Goal: Information Seeking & Learning: Learn about a topic

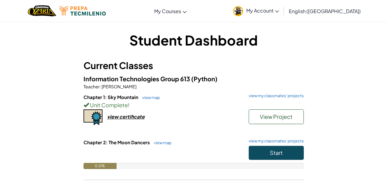
click at [298, 82] on h5 "Information Technologies Group 613 (Python)" at bounding box center [193, 78] width 220 height 9
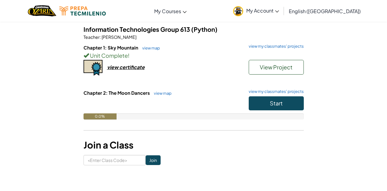
scroll to position [48, 0]
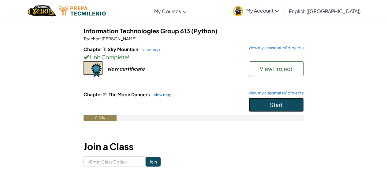
click at [273, 105] on span "Start" at bounding box center [276, 104] width 13 height 7
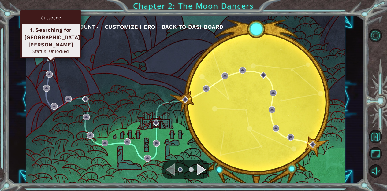
click at [50, 57] on img at bounding box center [50, 57] width 7 height 7
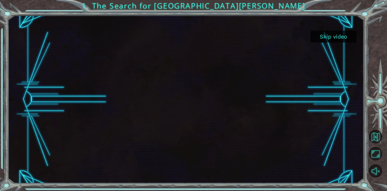
click at [336, 39] on button "Skip video" at bounding box center [333, 37] width 46 height 12
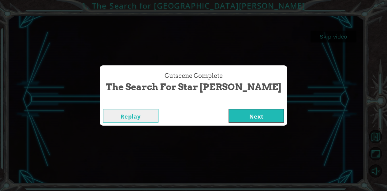
click at [241, 117] on button "Next" at bounding box center [256, 116] width 56 height 14
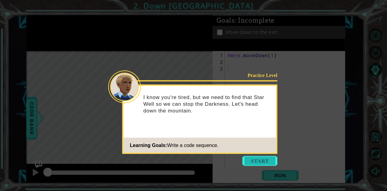
click at [257, 159] on button "Start" at bounding box center [259, 161] width 35 height 10
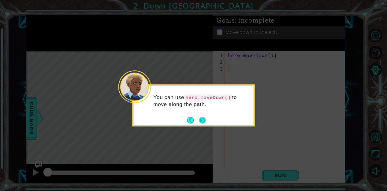
click at [205, 121] on button "Next" at bounding box center [202, 120] width 7 height 7
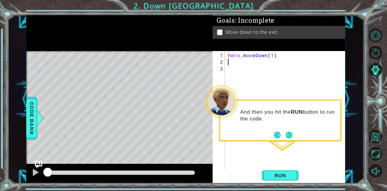
click at [233, 63] on div "hero . moveDown ( 1 )" at bounding box center [287, 119] width 120 height 135
click at [278, 176] on span "Run" at bounding box center [280, 175] width 24 height 6
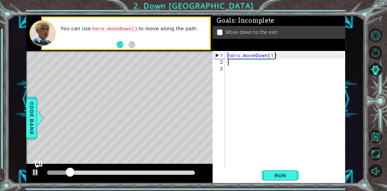
click at [270, 58] on div "hero . moveDown ( 1 )" at bounding box center [287, 119] width 120 height 135
click at [271, 54] on div "hero . moveDown ( 1 )" at bounding box center [287, 119] width 120 height 135
type textarea "hero.moveDown(1)"
click at [274, 72] on div "hero . moveDown ( 1 )" at bounding box center [287, 119] width 120 height 135
click at [271, 55] on div "hero . moveDown ( 1 )" at bounding box center [287, 119] width 120 height 135
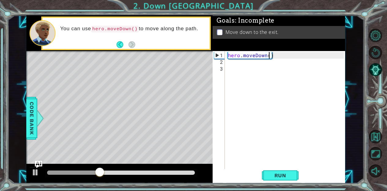
scroll to position [0, 2]
type textarea "hero.moveDown(2)"
click at [275, 177] on span "Run" at bounding box center [280, 175] width 24 height 6
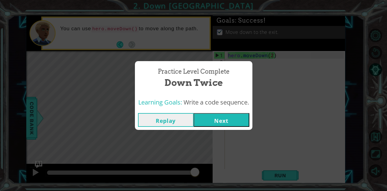
click at [244, 121] on button "Next" at bounding box center [222, 120] width 56 height 14
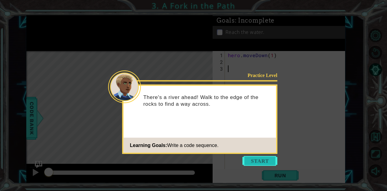
click at [258, 165] on button "Start" at bounding box center [259, 161] width 35 height 10
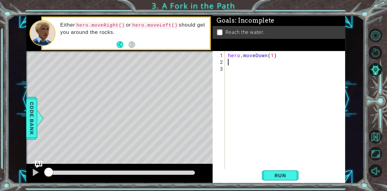
click at [234, 61] on div "hero . moveDown ( 1 )" at bounding box center [287, 119] width 120 height 135
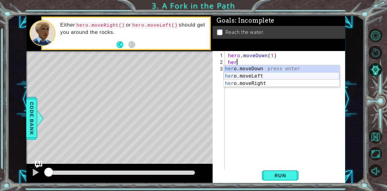
click at [269, 76] on div "her o.moveDown press enter her o.moveLeft press enter her o.moveRight press ent…" at bounding box center [282, 83] width 116 height 37
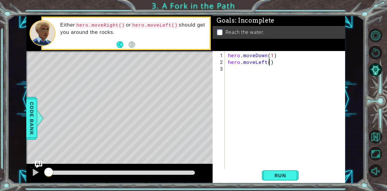
type textarea "hero.moveLeft(2)"
click at [236, 72] on div "hero . moveDown ( 1 ) hero . moveLeft ( 2 )" at bounding box center [287, 119] width 120 height 135
type textarea "g"
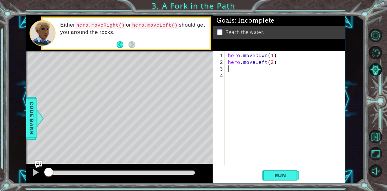
type textarea "g"
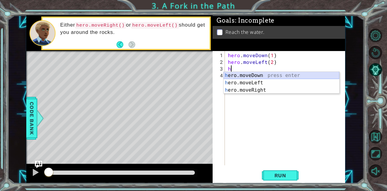
click at [260, 73] on div "h ero.moveDown press enter h ero.moveLeft press enter h ero.moveRight press ent…" at bounding box center [282, 90] width 116 height 37
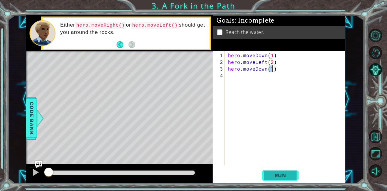
type textarea "hero.moveDown(1)"
click at [279, 173] on span "Run" at bounding box center [280, 175] width 24 height 6
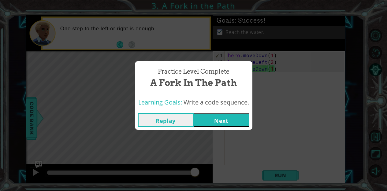
click at [226, 122] on button "Next" at bounding box center [222, 120] width 56 height 14
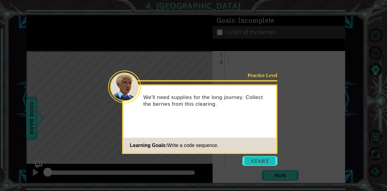
click at [253, 162] on button "Start" at bounding box center [259, 161] width 35 height 10
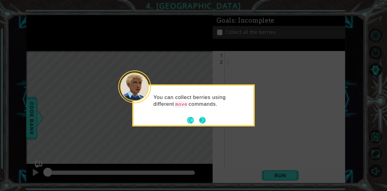
click at [203, 120] on button "Next" at bounding box center [202, 120] width 7 height 7
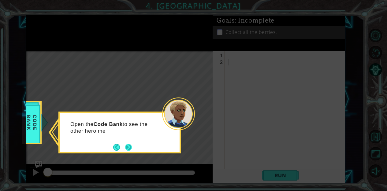
click at [129, 147] on button "Next" at bounding box center [128, 147] width 7 height 7
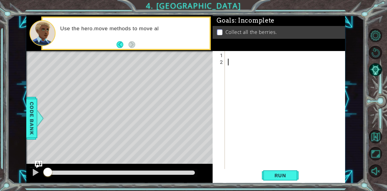
click at [229, 56] on div at bounding box center [287, 119] width 120 height 135
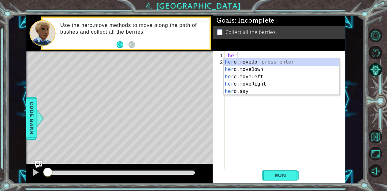
scroll to position [0, 0]
click at [268, 61] on div "hero .moveUp press enter hero .moveDown press enter hero .moveLeft press enter …" at bounding box center [282, 83] width 116 height 51
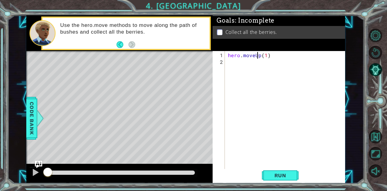
click at [259, 57] on div "hero . moveUp ( 1 )" at bounding box center [287, 119] width 120 height 135
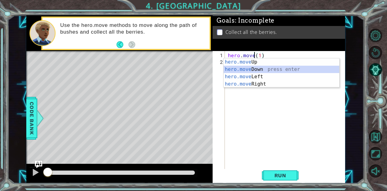
click at [264, 71] on div "hero.move Up press enter hero.move Down press enter hero.move Left press enter …" at bounding box center [282, 80] width 116 height 44
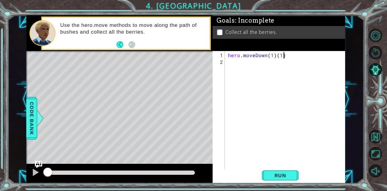
click at [284, 56] on div "hero . moveDown ( 1 ) ( 1 )" at bounding box center [287, 119] width 120 height 135
type textarea "hero.moveDown(1)"
click at [270, 176] on span "Run" at bounding box center [280, 175] width 24 height 6
click at [239, 63] on div "hero . moveDown ( 1 )" at bounding box center [287, 119] width 120 height 135
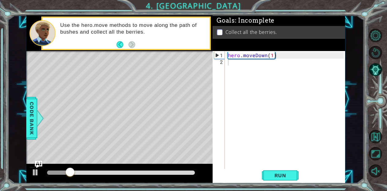
click at [26, 121] on div "1 ההההההההההההההההההההההההההההההההההההההההההההההההההההההההההההההההההההההההההההה…" at bounding box center [186, 99] width 356 height 168
click at [31, 124] on span "Code Bank" at bounding box center [32, 118] width 10 height 37
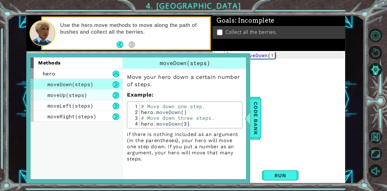
click at [103, 91] on div "moveUp(steps)" at bounding box center [77, 95] width 92 height 11
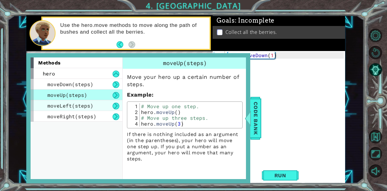
click at [95, 104] on div "moveLeft(steps)" at bounding box center [77, 105] width 92 height 11
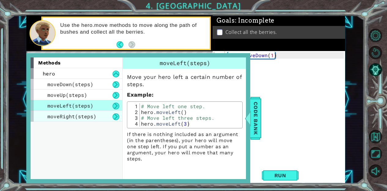
click at [94, 112] on div "moveRight(steps)" at bounding box center [77, 116] width 92 height 11
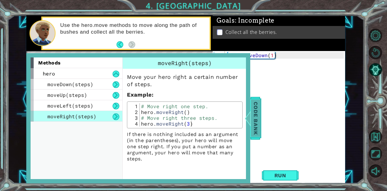
click at [257, 130] on span "Code Bank" at bounding box center [256, 118] width 10 height 37
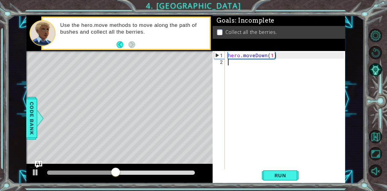
click at [232, 65] on div "hero . moveDown ( 1 )" at bounding box center [287, 119] width 120 height 135
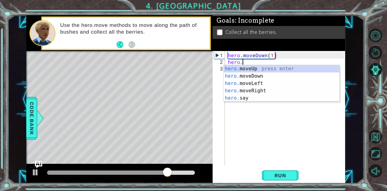
scroll to position [0, 0]
type textarea "h"
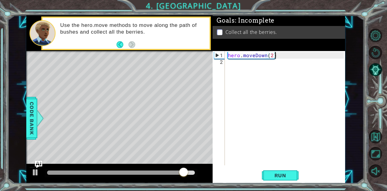
type textarea "hero.moveDown(2)'"
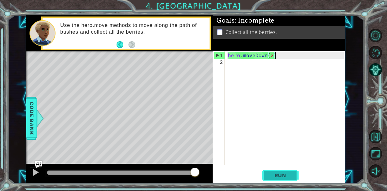
type textarea "hero.moveDown(2)"
click at [288, 172] on button "Run" at bounding box center [280, 175] width 37 height 13
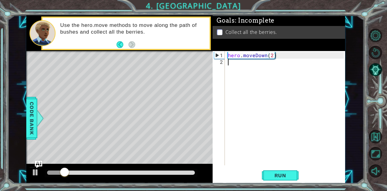
click at [253, 62] on div "hero . moveDown ( 2 )" at bounding box center [287, 116] width 120 height 128
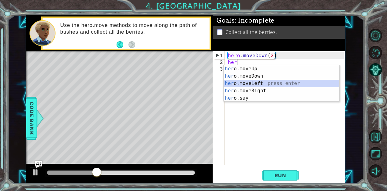
click at [264, 84] on div "her o.moveUp press enter her o.moveDown press enter her o.moveLeft press enter …" at bounding box center [282, 90] width 116 height 51
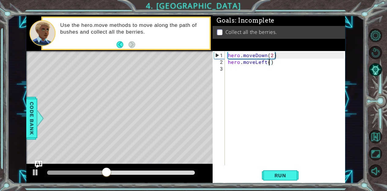
type textarea "hero.moveLeft(2)"
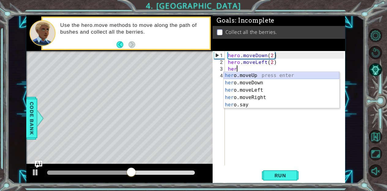
click at [282, 77] on div "her o.moveUp press enter her o.moveDown press enter her o.moveLeft press enter …" at bounding box center [282, 97] width 116 height 51
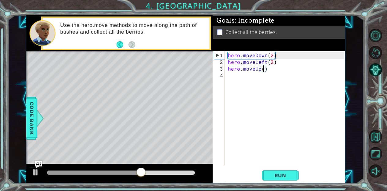
type textarea "hero.moveUp(2)"
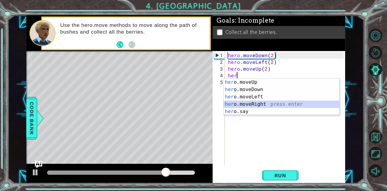
click at [275, 106] on div "her o.moveUp press enter her o.moveDown press enter her o.moveLeft press enter …" at bounding box center [282, 104] width 116 height 51
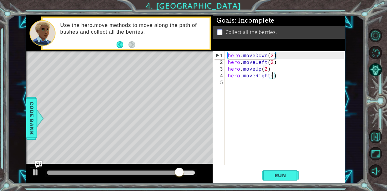
scroll to position [0, 3]
type textarea "hero.moveRight(2)"
click at [280, 176] on span "Run" at bounding box center [280, 175] width 24 height 6
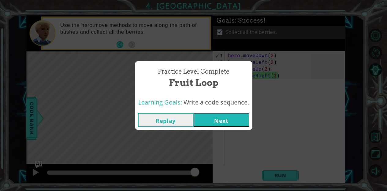
click at [216, 110] on div "Replay Next" at bounding box center [193, 120] width 117 height 20
click at [218, 116] on button "Next" at bounding box center [222, 120] width 56 height 14
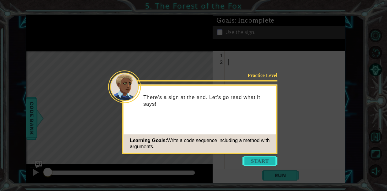
click at [247, 162] on button "Start" at bounding box center [259, 161] width 35 height 10
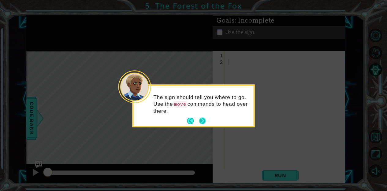
click at [203, 121] on button "Next" at bounding box center [202, 121] width 7 height 7
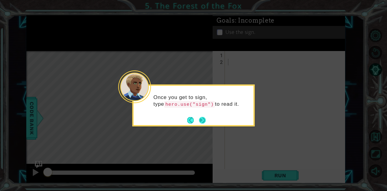
click at [203, 121] on button "Next" at bounding box center [202, 120] width 7 height 7
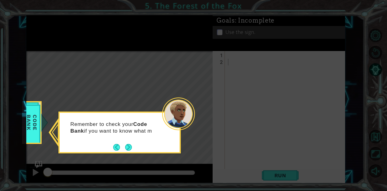
click at [124, 151] on footer at bounding box center [122, 147] width 19 height 9
click at [127, 150] on button "Next" at bounding box center [128, 147] width 7 height 7
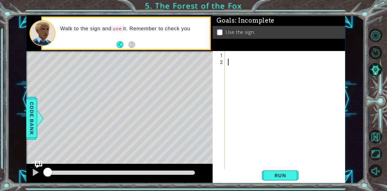
click at [230, 54] on div at bounding box center [287, 119] width 120 height 135
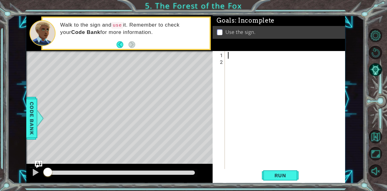
type textarea "g"
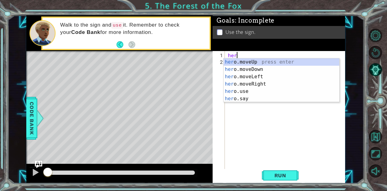
scroll to position [0, 0]
click at [269, 83] on div "hero .moveUp press enter hero .moveDown press enter hero .moveLeft press enter …" at bounding box center [282, 87] width 116 height 59
type textarea "hero.moveRight(1)"
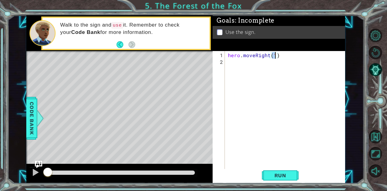
click at [282, 57] on div "hero . moveRight ( 1 )" at bounding box center [287, 119] width 120 height 135
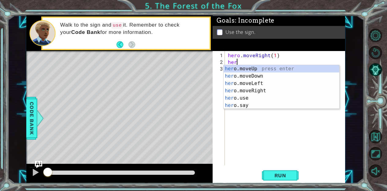
scroll to position [0, 0]
click at [266, 71] on div "her o.moveUp press enter her o.moveDown press enter her o.moveLeft press enter …" at bounding box center [282, 94] width 116 height 59
type textarea "hero.moveUp(1)"
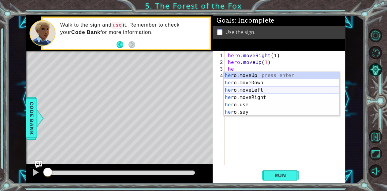
click at [266, 92] on div "he ro.moveUp press enter he ro.moveDown press enter he ro.moveLeft press enter …" at bounding box center [282, 101] width 116 height 59
type textarea "hero.moveLeft(1)"
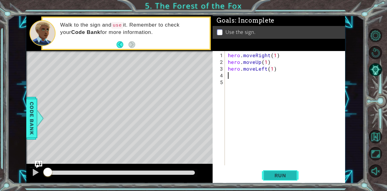
click at [270, 177] on span "Run" at bounding box center [280, 175] width 24 height 6
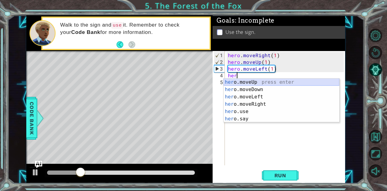
click at [254, 84] on div "her o.moveUp press enter her o.moveDown press enter her o.moveLeft press enter …" at bounding box center [282, 108] width 116 height 59
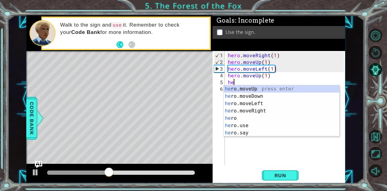
scroll to position [0, 2]
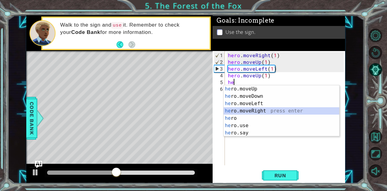
click at [262, 108] on div "he ro.moveUp press enter he ro.moveDown press enter he ro.moveLeft press enter …" at bounding box center [282, 118] width 116 height 66
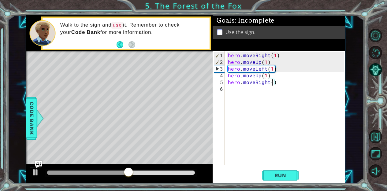
type textarea "hero.moveRight(3)"
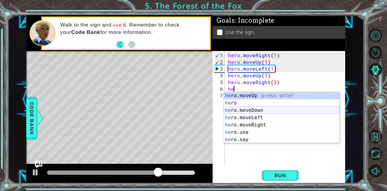
click at [276, 111] on div "he ro.moveUp press enter he ro press enter he ro.moveDown press enter he ro.mov…" at bounding box center [282, 125] width 116 height 66
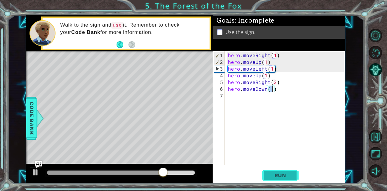
click at [282, 174] on span "Run" at bounding box center [280, 175] width 24 height 6
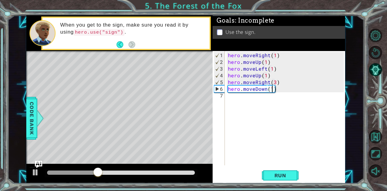
click at [275, 82] on div "hero . moveRight ( 1 ) hero . moveUp ( 1 ) hero . moveLeft ( 1 ) hero . moveUp …" at bounding box center [287, 116] width 120 height 128
type textarea "hero.moveRight(2)"
click at [244, 100] on div "hero . moveRight ( 1 ) hero . moveUp ( 1 ) hero . moveLeft ( 1 ) hero . moveUp …" at bounding box center [287, 116] width 120 height 128
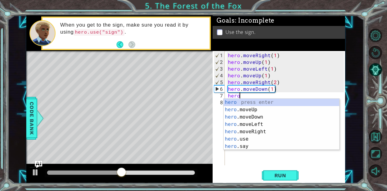
scroll to position [0, 0]
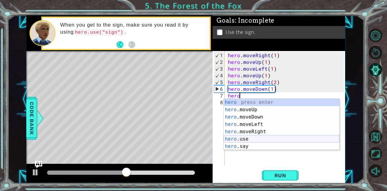
click at [241, 139] on div "hero press enter hero .moveUp press enter hero .moveDown press enter hero .move…" at bounding box center [282, 132] width 116 height 66
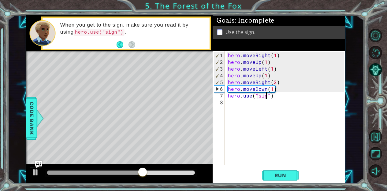
scroll to position [0, 2]
type textarea "hero.use("sign")"
click at [280, 177] on span "Run" at bounding box center [280, 175] width 24 height 6
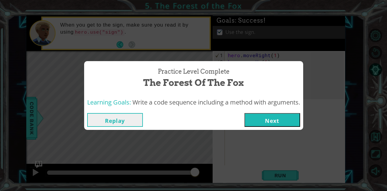
click at [275, 121] on button "Next" at bounding box center [272, 120] width 56 height 14
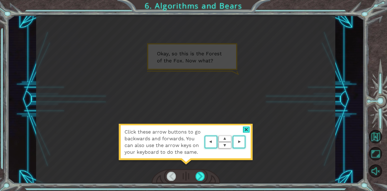
click at [248, 130] on div at bounding box center [246, 130] width 7 height 6
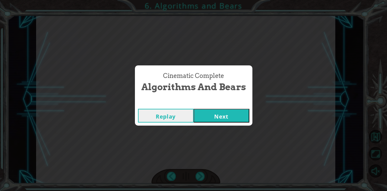
click at [232, 116] on button "Next" at bounding box center [222, 116] width 56 height 14
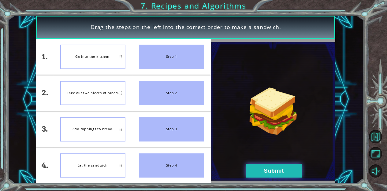
click at [269, 175] on button "Submit" at bounding box center [274, 171] width 56 height 14
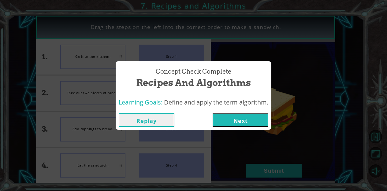
click at [240, 124] on button "Next" at bounding box center [241, 120] width 56 height 14
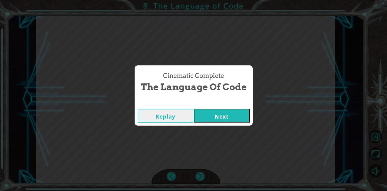
click at [234, 120] on button "Next" at bounding box center [222, 116] width 56 height 14
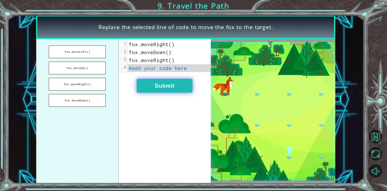
click at [166, 85] on button "Submit" at bounding box center [165, 86] width 56 height 14
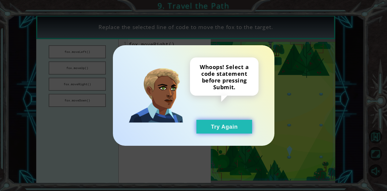
click at [230, 131] on button "Try Again" at bounding box center [224, 127] width 56 height 14
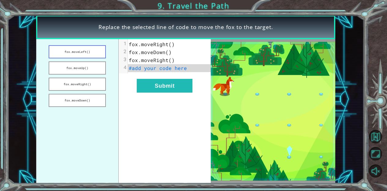
drag, startPoint x: 90, startPoint y: 87, endPoint x: 90, endPoint y: 56, distance: 30.9
click at [90, 56] on ul "fox.moveLeft() fox.moveUp() fox.moveRight() fox.moveDown()" at bounding box center [77, 111] width 82 height 144
drag, startPoint x: 90, startPoint y: 83, endPoint x: 84, endPoint y: 53, distance: 30.4
click at [83, 49] on ul "fox.moveLeft() fox.moveUp() fox.moveRight() fox.moveDown()" at bounding box center [77, 111] width 82 height 144
click at [169, 46] on span "fox.moveRight()" at bounding box center [152, 44] width 46 height 6
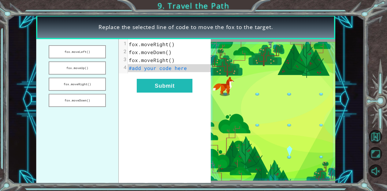
click at [169, 46] on span "fox.moveRight()" at bounding box center [152, 44] width 46 height 6
click at [173, 68] on span "#add your code here" at bounding box center [158, 68] width 58 height 6
drag, startPoint x: 91, startPoint y: 84, endPoint x: 149, endPoint y: 44, distance: 70.4
click at [160, 39] on div "fox.moveLeft() fox.moveUp() fox.moveRight() fox.moveDown() xxxxxxxxxx 4 1 fox.m…" at bounding box center [123, 111] width 175 height 144
drag, startPoint x: 95, startPoint y: 83, endPoint x: 85, endPoint y: 72, distance: 14.3
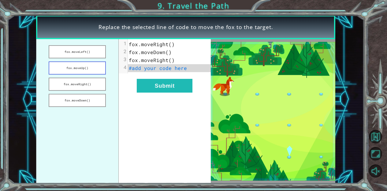
click at [87, 66] on ul "fox.moveLeft() fox.moveUp() fox.moveRight() fox.moveDown()" at bounding box center [77, 111] width 82 height 144
drag, startPoint x: 83, startPoint y: 83, endPoint x: 84, endPoint y: 64, distance: 19.4
click at [84, 64] on ul "fox.moveLeft() fox.moveUp() fox.moveRight() fox.moveDown()" at bounding box center [77, 111] width 82 height 144
click at [65, 119] on ul "fox.moveLeft() fox.moveUp() fox.moveRight() fox.moveDown()" at bounding box center [77, 111] width 82 height 144
drag, startPoint x: 81, startPoint y: 83, endPoint x: 88, endPoint y: 36, distance: 47.9
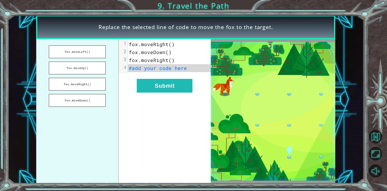
click at [88, 36] on div "Replace the selected line of code to move the fox to the target. fox.moveLeft()…" at bounding box center [185, 99] width 299 height 168
click at [191, 69] on pre "#add your code here" at bounding box center [169, 68] width 83 height 8
click at [168, 57] on span "fox.moveRight()" at bounding box center [152, 60] width 46 height 6
click at [170, 58] on span "fox.moveRight()" at bounding box center [152, 60] width 46 height 6
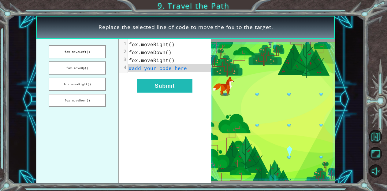
click at [180, 63] on pre "fox.moveRight()" at bounding box center [169, 60] width 83 height 8
drag, startPoint x: 89, startPoint y: 49, endPoint x: 94, endPoint y: 102, distance: 53.5
click at [94, 102] on ul "fox.moveLeft() fox.moveUp() fox.moveRight() fox.moveDown()" at bounding box center [77, 111] width 82 height 144
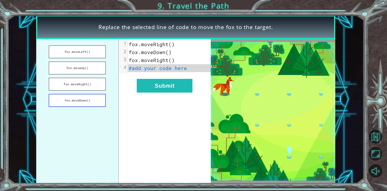
click at [94, 102] on button "fox.moveDown()" at bounding box center [77, 100] width 57 height 13
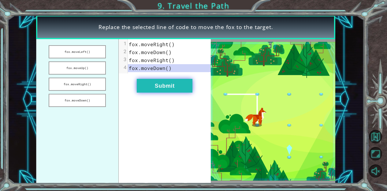
click at [180, 86] on button "Submit" at bounding box center [165, 86] width 56 height 14
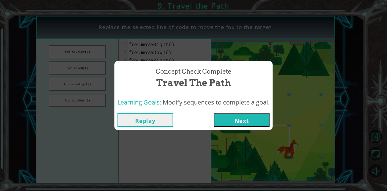
click at [230, 119] on button "Next" at bounding box center [242, 120] width 56 height 14
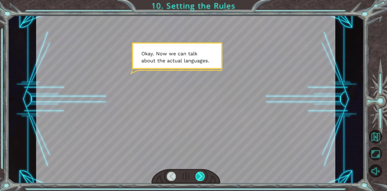
click at [198, 176] on div at bounding box center [199, 176] width 9 height 9
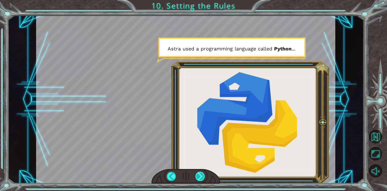
click at [198, 176] on div at bounding box center [199, 176] width 9 height 9
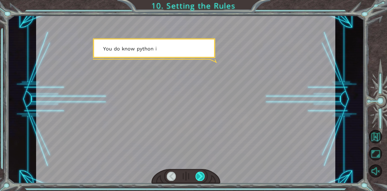
click at [198, 177] on div at bounding box center [199, 176] width 9 height 9
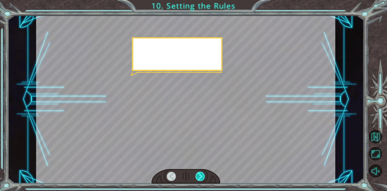
click at [198, 177] on div at bounding box center [199, 176] width 9 height 9
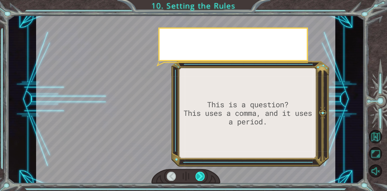
click at [198, 177] on div at bounding box center [199, 176] width 9 height 9
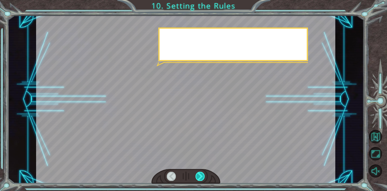
click at [198, 177] on div at bounding box center [199, 176] width 9 height 9
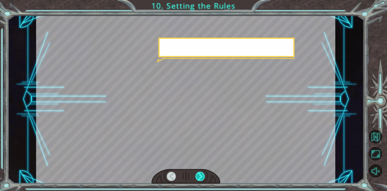
click at [198, 177] on div at bounding box center [199, 176] width 9 height 9
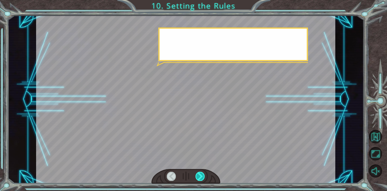
click at [198, 177] on div at bounding box center [199, 176] width 9 height 9
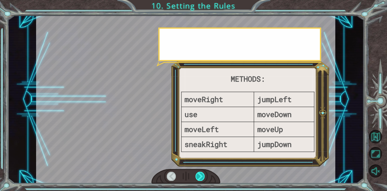
click at [198, 177] on div at bounding box center [199, 176] width 9 height 9
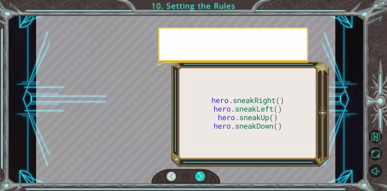
click at [197, 176] on div at bounding box center [199, 176] width 9 height 9
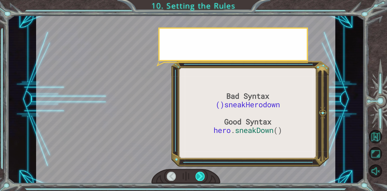
click at [197, 175] on div at bounding box center [199, 176] width 9 height 9
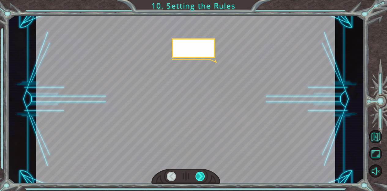
click at [196, 176] on div at bounding box center [199, 176] width 9 height 9
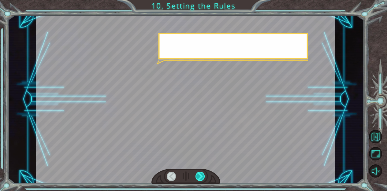
click at [196, 176] on div at bounding box center [199, 176] width 9 height 9
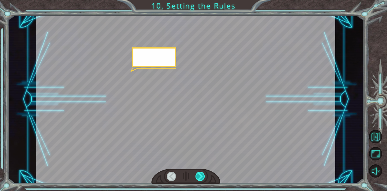
click at [196, 176] on div at bounding box center [199, 176] width 9 height 9
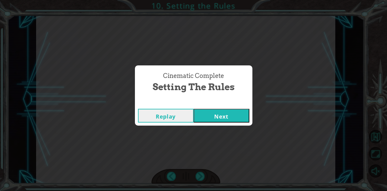
click at [224, 115] on button "Next" at bounding box center [222, 116] width 56 height 14
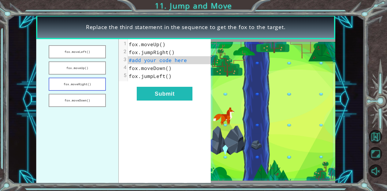
click at [93, 88] on button "fox.moveRight()" at bounding box center [77, 84] width 57 height 13
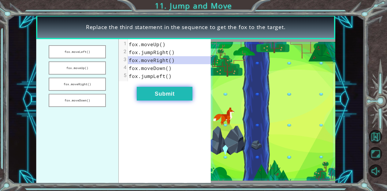
click at [152, 91] on button "Submit" at bounding box center [165, 94] width 56 height 14
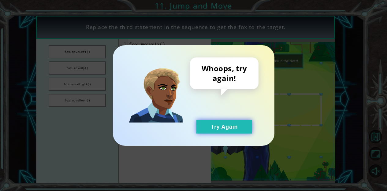
click at [228, 131] on button "Try Again" at bounding box center [224, 127] width 56 height 14
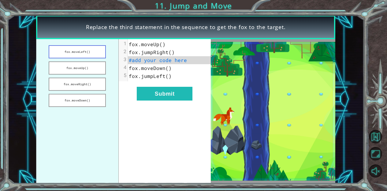
click at [84, 52] on button "fox.moveLeft()" at bounding box center [77, 51] width 57 height 13
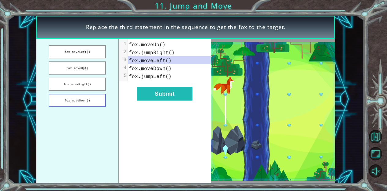
click at [86, 100] on button "fox.moveDown()" at bounding box center [77, 100] width 57 height 13
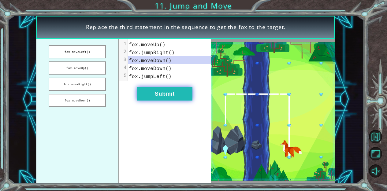
click at [153, 94] on button "Submit" at bounding box center [165, 94] width 56 height 14
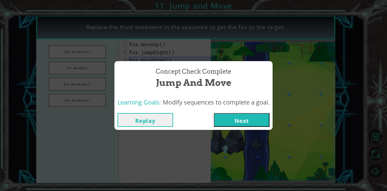
click at [223, 113] on button "Next" at bounding box center [242, 120] width 56 height 14
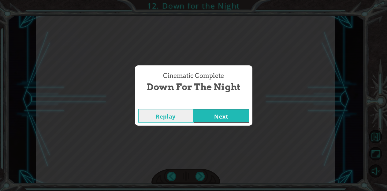
click at [221, 108] on div "Replay Next" at bounding box center [193, 116] width 117 height 20
click at [221, 116] on button "Next" at bounding box center [222, 116] width 56 height 14
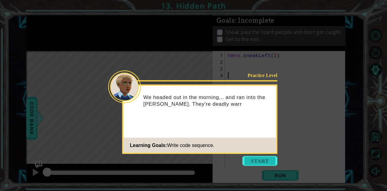
click at [265, 161] on button "Start" at bounding box center [259, 161] width 35 height 10
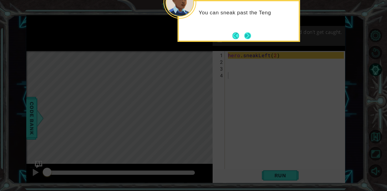
click at [247, 33] on button "Next" at bounding box center [247, 35] width 7 height 7
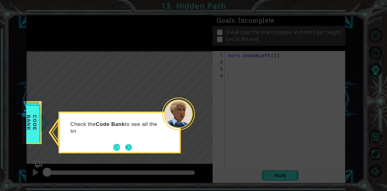
click at [127, 145] on button "Next" at bounding box center [128, 147] width 7 height 7
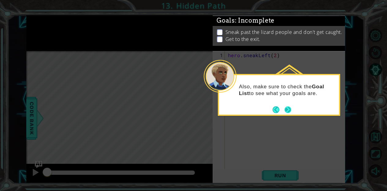
click at [291, 112] on button "Next" at bounding box center [287, 109] width 7 height 7
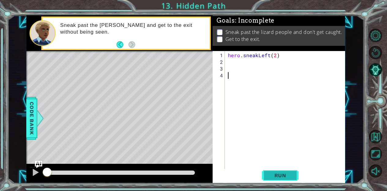
click at [280, 177] on span "Run" at bounding box center [280, 175] width 24 height 6
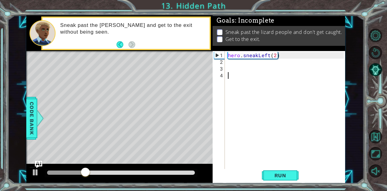
click at [232, 61] on div "hero . sneakLeft ( 2 )" at bounding box center [287, 119] width 120 height 135
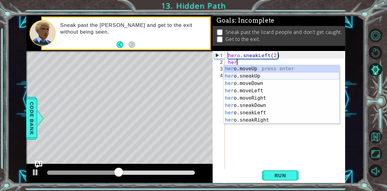
click at [273, 78] on div "her o.moveUp press enter her o.sneakUp press enter her o.moveDown press enter h…" at bounding box center [282, 101] width 116 height 73
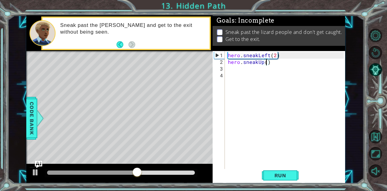
type textarea "hero.sneakUp(2)"
click at [272, 66] on div "hero . sneakLeft ( 2 ) hero . sneakUp ( 2 )" at bounding box center [287, 119] width 120 height 135
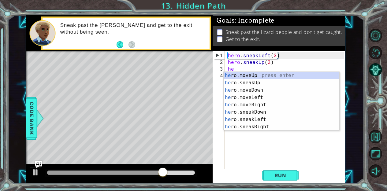
scroll to position [0, 0]
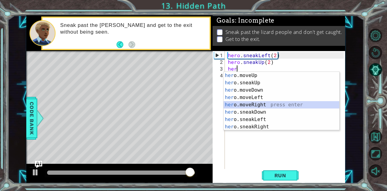
click at [272, 102] on div "her o.moveUp press enter her o.sneakUp press enter her o.moveDown press enter h…" at bounding box center [282, 108] width 116 height 73
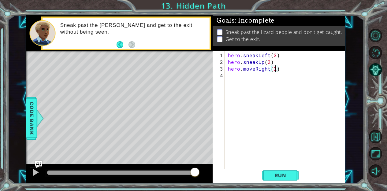
scroll to position [0, 3]
click at [286, 176] on span "Run" at bounding box center [280, 175] width 24 height 6
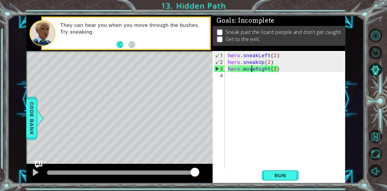
click at [251, 71] on div "hero . sneakLeft ( 2 ) hero . sneakUp ( 2 ) hero . moveRight ( 2 )" at bounding box center [287, 119] width 120 height 135
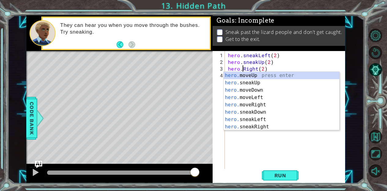
scroll to position [0, 1]
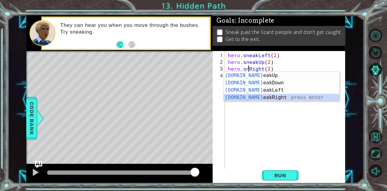
click at [272, 97] on div "[DOMAIN_NAME] eakUp press enter [DOMAIN_NAME] eakDown press enter [DOMAIN_NAME]…" at bounding box center [282, 94] width 116 height 44
type textarea "hero.sneakRight(1)(2)"
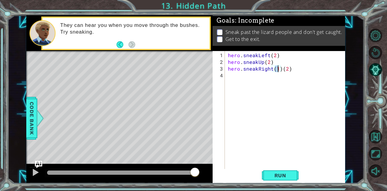
click at [279, 72] on div "hero . sneakLeft ( 2 ) hero . sneakUp ( 2 ) hero . sneakRight ( 1 ) ( 2 )" at bounding box center [287, 119] width 120 height 135
click at [278, 68] on div "hero . sneakLeft ( 2 ) hero . sneakUp ( 2 ) hero . sneakRight ( 1 ) ( 2 )" at bounding box center [287, 119] width 120 height 135
type textarea "hero.sneakRight(2)"
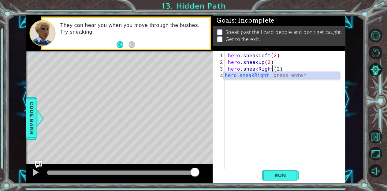
click at [275, 90] on div "hero . sneakLeft ( 2 ) hero . sneakUp ( 2 ) hero . sneakRight ( 2 )" at bounding box center [287, 119] width 120 height 135
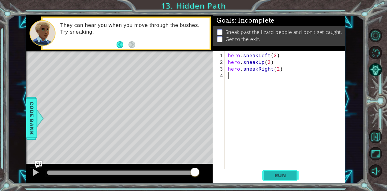
click at [272, 179] on span "Run" at bounding box center [280, 175] width 24 height 6
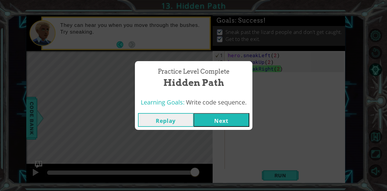
click at [207, 121] on button "Next" at bounding box center [222, 120] width 56 height 14
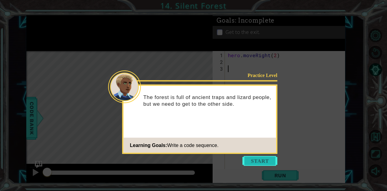
click at [258, 164] on button "Start" at bounding box center [259, 161] width 35 height 10
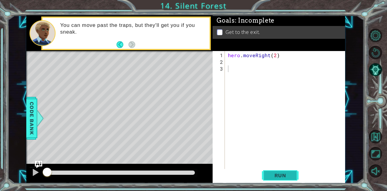
click at [279, 173] on span "Run" at bounding box center [280, 175] width 24 height 6
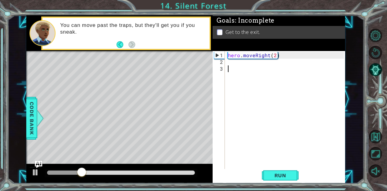
click at [238, 66] on div "hero . moveRight ( 2 )" at bounding box center [287, 119] width 120 height 135
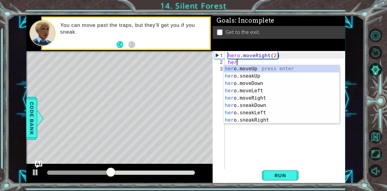
scroll to position [0, 0]
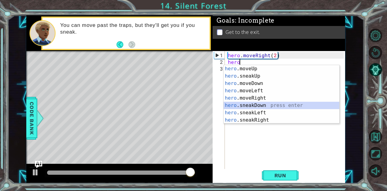
click at [269, 106] on div "hero .moveUp press enter hero .sneakUp press enter hero .moveDown press enter h…" at bounding box center [282, 101] width 116 height 73
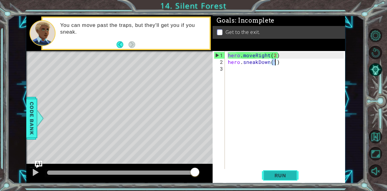
type textarea "hero.sneakDown(1)"
click at [282, 173] on span "Run" at bounding box center [280, 175] width 24 height 6
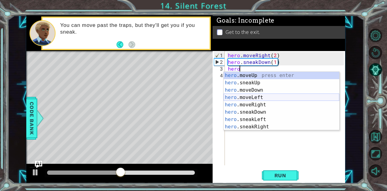
click at [272, 101] on div "hero .moveUp press enter hero .sneakUp press enter hero .moveDown press enter h…" at bounding box center [282, 108] width 116 height 73
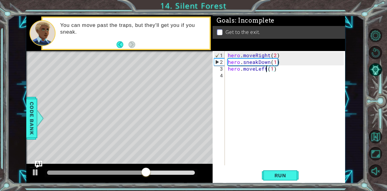
click at [266, 70] on div "hero . moveRight ( 2 ) hero . sneakDown ( 1 ) hero . moveLeft ( 1 )" at bounding box center [287, 116] width 120 height 128
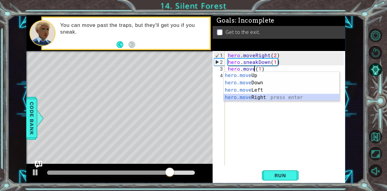
click at [257, 98] on div "hero.move Up press enter hero.move Down press enter hero.move Left press enter …" at bounding box center [282, 94] width 116 height 44
type textarea "hero.moveRight(1)(1)"
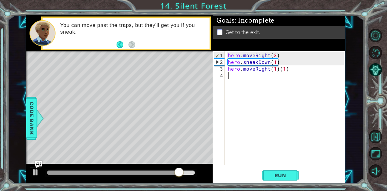
click at [287, 72] on div "hero . moveRight ( 2 ) hero . sneakDown ( 1 ) hero . moveRight ( 1 ) ( 1 )" at bounding box center [287, 116] width 120 height 128
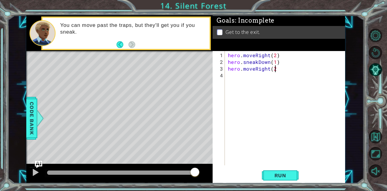
scroll to position [0, 3]
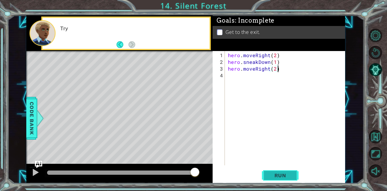
click at [284, 175] on span "Run" at bounding box center [280, 175] width 24 height 6
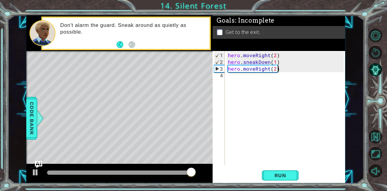
click at [257, 70] on div "hero . moveRight ( 2 ) hero . sneakDown ( 1 ) hero . moveRight ( 2 )" at bounding box center [287, 116] width 120 height 128
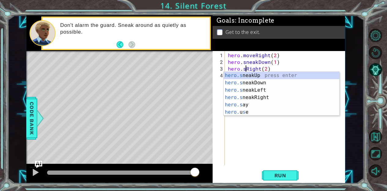
scroll to position [0, 1]
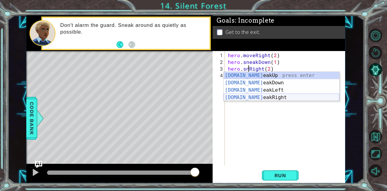
click at [268, 96] on div "[DOMAIN_NAME] eakUp press enter [DOMAIN_NAME] eakDown press enter [DOMAIN_NAME]…" at bounding box center [282, 94] width 116 height 44
type textarea "hero.sneakRight(1)(2)"
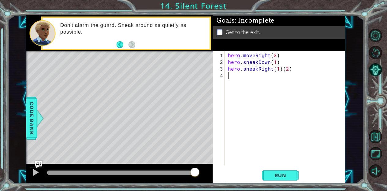
click at [279, 72] on div "hero . moveRight ( 2 ) hero . sneakDown ( 1 ) hero . sneakRight ( 1 ) ( 2 )" at bounding box center [287, 116] width 120 height 128
click at [282, 69] on div "hero . moveRight ( 2 ) hero . sneakDown ( 1 ) hero . sneakRight ( 1 ) ( 2 )" at bounding box center [287, 116] width 120 height 128
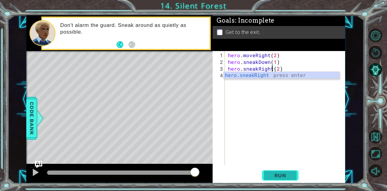
type textarea "hero.sneakRight(2)"
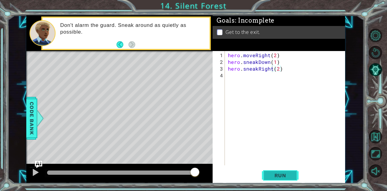
click at [279, 175] on span "Run" at bounding box center [280, 175] width 24 height 6
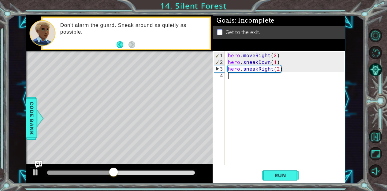
click at [239, 82] on div "hero . moveRight ( 2 ) hero . sneakDown ( 1 ) hero . sneakRight ( 2 )" at bounding box center [287, 116] width 120 height 128
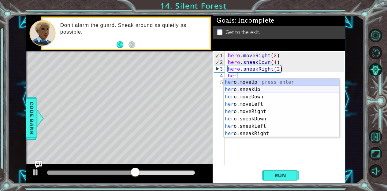
click at [259, 92] on div "her o.moveUp press enter her o.sneakUp press enter her o.moveDown press enter h…" at bounding box center [282, 115] width 116 height 73
type textarea "hero.sneakUp(1)"
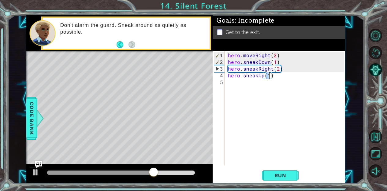
click at [278, 81] on div "hero . moveRight ( 2 ) hero . sneakDown ( 1 ) hero . sneakRight ( 2 ) hero . sn…" at bounding box center [287, 116] width 120 height 128
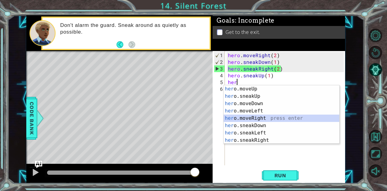
click at [280, 117] on div "her o.moveUp press enter her o.sneakUp press enter her o.moveDown press enter h…" at bounding box center [282, 121] width 116 height 73
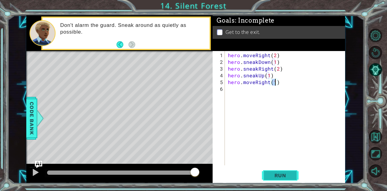
type textarea "hero.moveRight(1)"
click at [287, 175] on span "Run" at bounding box center [280, 175] width 24 height 6
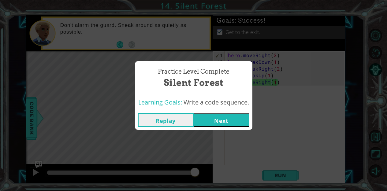
click at [242, 121] on button "Next" at bounding box center [222, 120] width 56 height 14
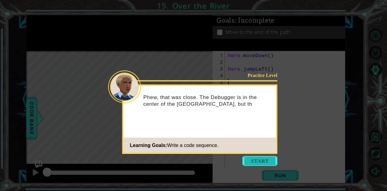
click at [257, 158] on button "Start" at bounding box center [259, 161] width 35 height 10
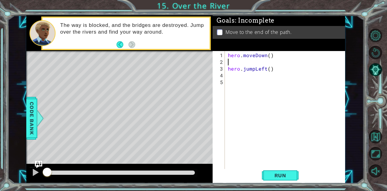
click at [234, 62] on div "hero . moveDown ( ) hero . jumpLeft ( )" at bounding box center [287, 119] width 120 height 135
type textarea "hero.moveDown()"
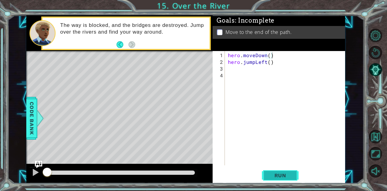
click at [282, 172] on button "Run" at bounding box center [280, 175] width 37 height 13
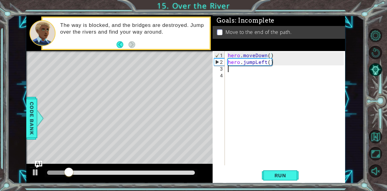
click at [243, 68] on div "hero . moveDown ( ) hero . jumpLeft ( )" at bounding box center [287, 116] width 120 height 128
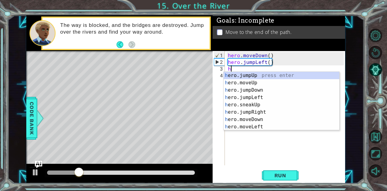
type textarea "he"
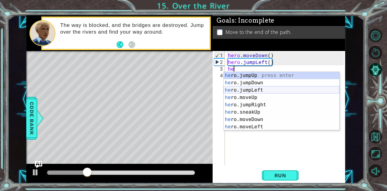
click at [268, 91] on div "he ro.jumpUp press enter he ro.jumpDown press enter he ro.jumpLeft press enter …" at bounding box center [282, 108] width 116 height 73
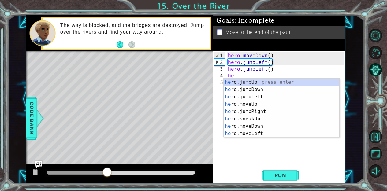
type textarea "her"
click at [261, 92] on div "her o.jumpUp press enter her o.jumpDown press enter her o.jumpLeft press enter …" at bounding box center [282, 115] width 116 height 73
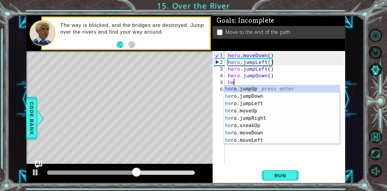
type textarea "hero"
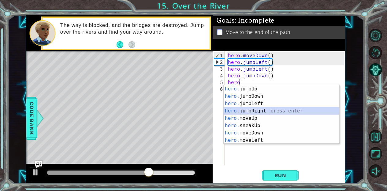
click at [269, 111] on div "hero .jumpUp press enter hero .jumpDown press enter hero .jumpLeft press enter …" at bounding box center [282, 121] width 116 height 73
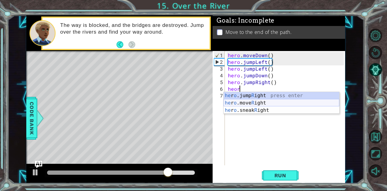
click at [275, 103] on div "he r o .jump R ight press enter he r o .move R ight press enter he r o .sneak R…" at bounding box center [282, 110] width 116 height 37
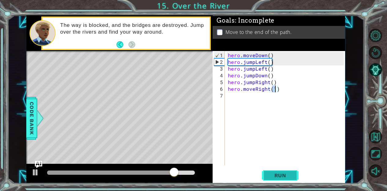
click at [287, 173] on span "Run" at bounding box center [280, 175] width 24 height 6
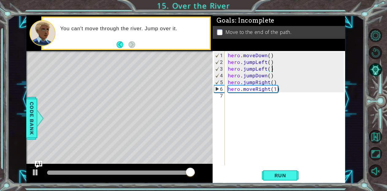
click at [274, 68] on div "hero . moveDown ( ) hero . jumpLeft ( ) hero . jumpLeft ( ) hero . jumpDown ( )…" at bounding box center [287, 116] width 120 height 128
type textarea "hero.jumpLeft()"
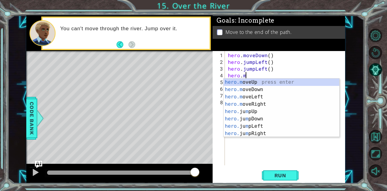
scroll to position [0, 1]
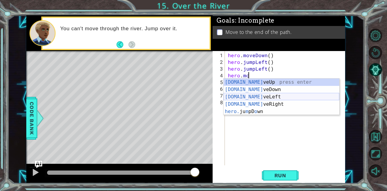
click at [264, 96] on div "[DOMAIN_NAME] veUp press enter [DOMAIN_NAME] veDown press enter [DOMAIN_NAME] v…" at bounding box center [282, 104] width 116 height 51
type textarea "hero.moveLeft(1)"
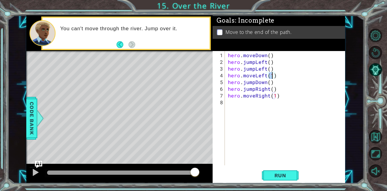
click at [254, 130] on div "hero . moveDown ( ) hero . jumpLeft ( ) hero . jumpLeft ( ) hero . moveLeft ( 1…" at bounding box center [287, 116] width 120 height 128
click at [290, 179] on button "Run" at bounding box center [280, 175] width 37 height 13
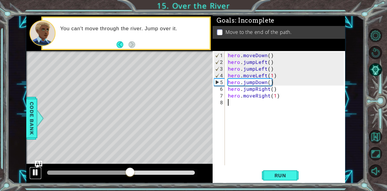
click at [35, 176] on div at bounding box center [35, 172] width 8 height 8
click at [254, 78] on div "hero . moveDown ( ) hero . jumpLeft ( ) hero . jumpLeft ( ) hero . moveLeft ( 1…" at bounding box center [287, 116] width 120 height 128
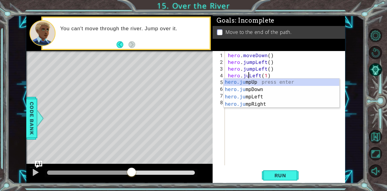
scroll to position [0, 1]
click at [268, 100] on div "hero.ju mpUp press enter hero.ju mpDown press enter hero.[PERSON_NAME] mpLeft p…" at bounding box center [282, 101] width 116 height 44
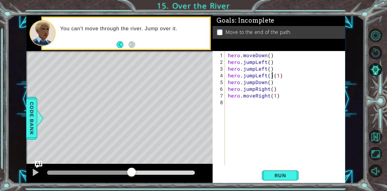
click at [287, 74] on div "hero . moveDown ( ) hero . jumpLeft ( ) hero . jumpLeft ( ) hero . jumpLeft ( )…" at bounding box center [287, 116] width 120 height 128
click at [266, 66] on div "hero . moveDown ( ) hero . jumpLeft ( ) hero . jumpLeft ( ) hero . jumpLeft ( )…" at bounding box center [287, 116] width 120 height 128
click at [254, 71] on div "hero . moveDown ( ) hero . jumpLeft ( ) hero . jumpLeft ( ) hero . jumpLeft ( )…" at bounding box center [287, 116] width 120 height 128
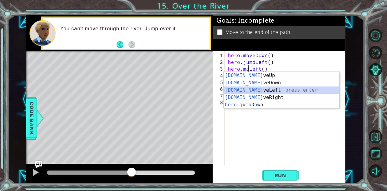
click at [263, 91] on div "[DOMAIN_NAME] veUp press enter [DOMAIN_NAME] veDown press enter [DOMAIN_NAME] v…" at bounding box center [282, 97] width 116 height 51
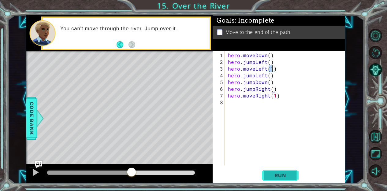
click at [283, 172] on span "Run" at bounding box center [280, 175] width 24 height 6
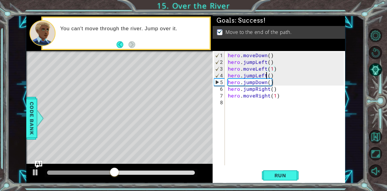
click at [267, 76] on div "hero . moveDown ( ) hero . jumpLeft ( ) hero . moveLeft ( 1 ) hero . jumpLeft (…" at bounding box center [287, 116] width 120 height 128
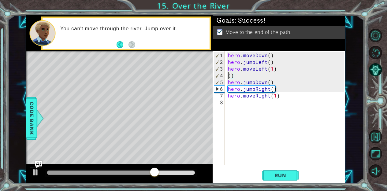
scroll to position [0, 0]
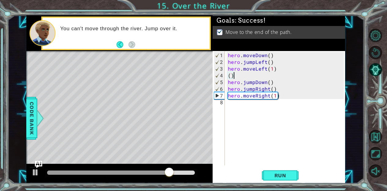
type textarea "("
type textarea "hero.moveLeft(1)"
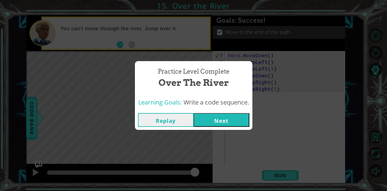
click at [235, 116] on button "Next" at bounding box center [222, 120] width 56 height 14
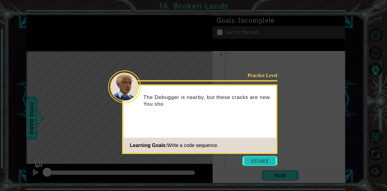
click at [271, 164] on button "Start" at bounding box center [259, 161] width 35 height 10
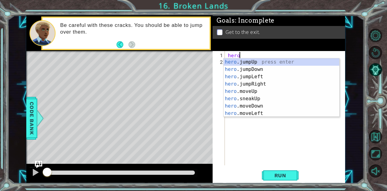
scroll to position [0, 0]
click at [271, 115] on div "hero .jumpUp press enter hero .jumpDown press enter hero .jumpLeft press enter …" at bounding box center [282, 94] width 116 height 73
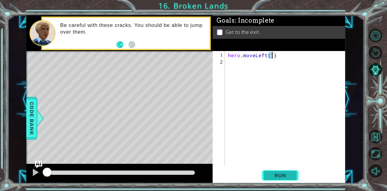
type textarea "hero.moveLeft(1)"
click at [277, 179] on button "Run" at bounding box center [280, 175] width 37 height 13
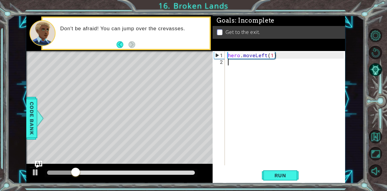
click at [267, 59] on div "hero . moveLeft ( 1 )" at bounding box center [287, 116] width 120 height 128
click at [267, 56] on div "hero . moveLeft ( 1 )" at bounding box center [287, 116] width 120 height 128
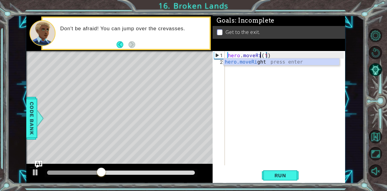
scroll to position [0, 2]
click at [278, 61] on div "hero.moveRi ght press enter" at bounding box center [282, 69] width 116 height 22
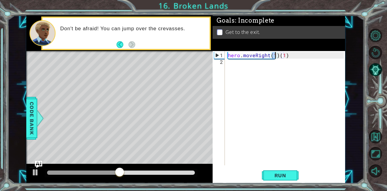
click at [291, 57] on div "hero . moveRight ( 1 ) ( 1 )" at bounding box center [287, 116] width 120 height 128
type textarea "hero.moveRight(1)"
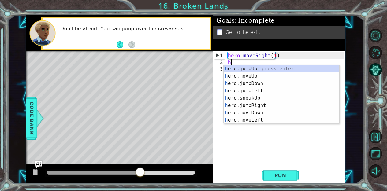
type textarea "he"
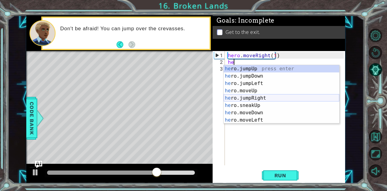
click at [264, 98] on div "he ro.jumpUp press enter he ro.jumpDown press enter he ro.jumpLeft press enter …" at bounding box center [282, 101] width 116 height 73
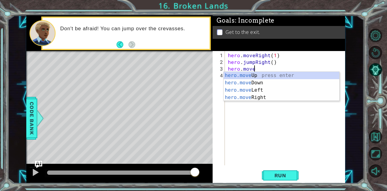
scroll to position [0, 2]
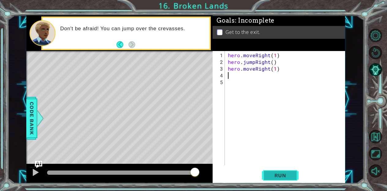
type textarea "hero.moveRight(1)"
click at [281, 173] on span "Run" at bounding box center [280, 175] width 24 height 6
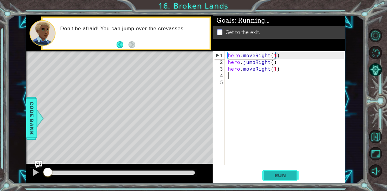
scroll to position [0, 0]
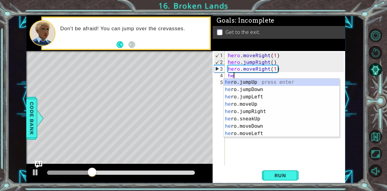
type textarea "hero"
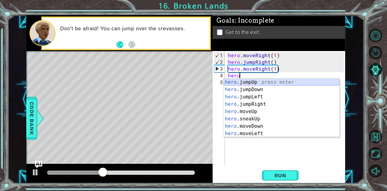
click at [256, 82] on div "hero .jumpUp press enter hero .jumpDown press enter hero .jumpLeft press enter …" at bounding box center [282, 115] width 116 height 73
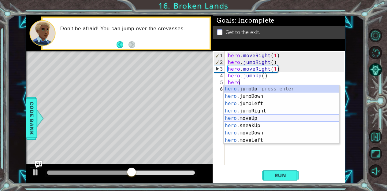
click at [275, 116] on div "hero .jumpUp press enter hero .jumpDown press enter hero .jumpLeft press enter …" at bounding box center [282, 121] width 116 height 73
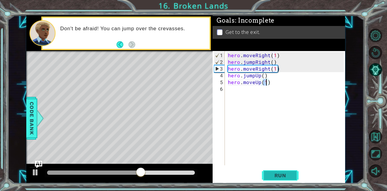
type textarea "hero.moveUp(1)"
click at [288, 174] on span "Run" at bounding box center [280, 175] width 24 height 6
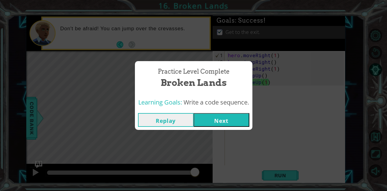
click at [226, 116] on button "Next" at bounding box center [222, 120] width 56 height 14
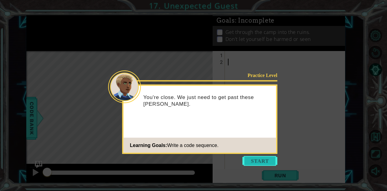
click at [258, 157] on button "Start" at bounding box center [259, 161] width 35 height 10
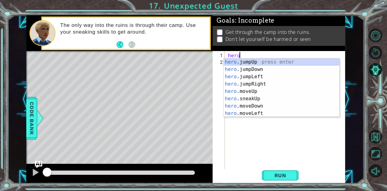
scroll to position [0, 0]
click at [263, 91] on div "hero .jumpUp press enter hero .jumpDown press enter hero .jumpLeft press enter …" at bounding box center [282, 94] width 116 height 73
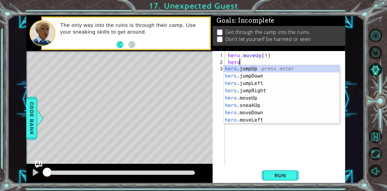
type textarea "hero."
click at [276, 88] on div "hero. jumpUp press enter hero. jumpDown press enter hero. jumpLeft press enter …" at bounding box center [282, 101] width 116 height 73
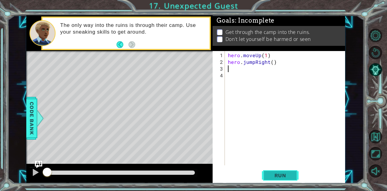
click at [281, 172] on button "Run" at bounding box center [280, 175] width 37 height 13
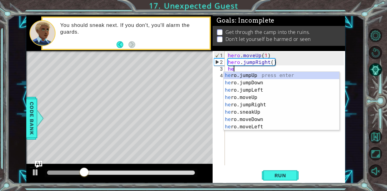
type textarea "her"
click at [269, 85] on div "her o.jumpUp press enter her o.jumpDown press enter her o.jumpLeft press enter …" at bounding box center [282, 108] width 116 height 73
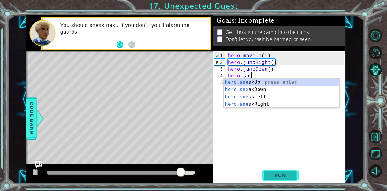
scroll to position [0, 1]
click at [275, 105] on div "hero.sne akUp press enter hero.sne akDown press enter hero.sne akLeft press ent…" at bounding box center [282, 101] width 116 height 44
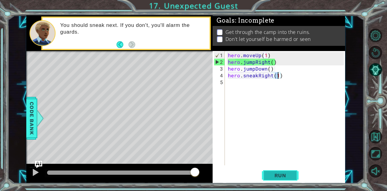
type textarea "hero.sneakRight(1)"
click at [279, 174] on span "Run" at bounding box center [280, 175] width 24 height 6
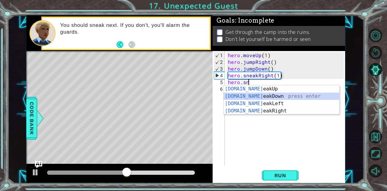
click at [275, 96] on div "[DOMAIN_NAME] eakUp press enter [DOMAIN_NAME] eakDown press enter [DOMAIN_NAME]…" at bounding box center [282, 107] width 116 height 44
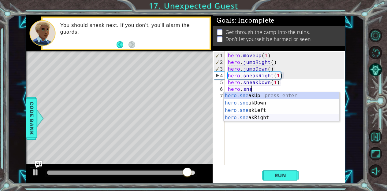
click at [274, 117] on div "hero.sne akUp press enter hero.sne akDown press enter hero.sne akLeft press ent…" at bounding box center [282, 114] width 116 height 44
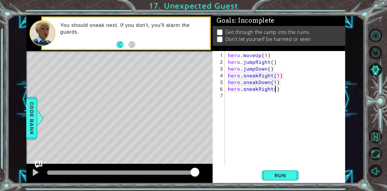
type textarea "hero.sneakRight(2)"
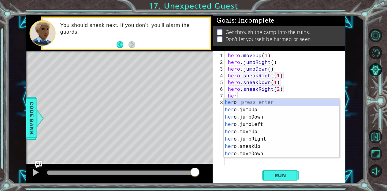
scroll to position [0, 0]
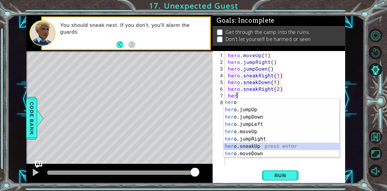
click at [285, 146] on div "her o press enter her o.jumpUp press enter her o.jumpDown press enter her o.jum…" at bounding box center [282, 135] width 116 height 73
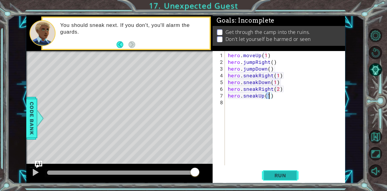
type textarea "hero.sneakUp(1)"
click at [279, 179] on span "Run" at bounding box center [280, 175] width 24 height 6
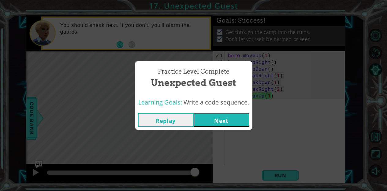
click at [225, 132] on div "Practice Level Complete Unexpected Guest Learning Goals: Write a code sequence.…" at bounding box center [193, 95] width 387 height 191
click at [224, 120] on button "Next" at bounding box center [222, 120] width 56 height 14
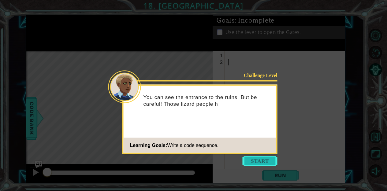
click at [254, 161] on button "Start" at bounding box center [259, 161] width 35 height 10
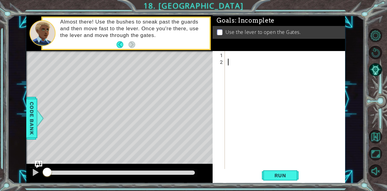
click at [236, 54] on div at bounding box center [287, 119] width 120 height 135
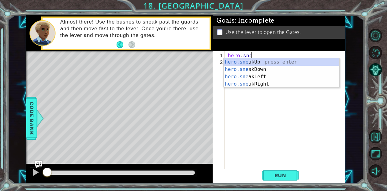
scroll to position [0, 1]
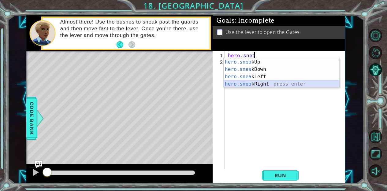
click at [279, 84] on div "hero.snea kUp press enter hero.snea kDown press enter hero.snea kLeft press ent…" at bounding box center [282, 80] width 116 height 44
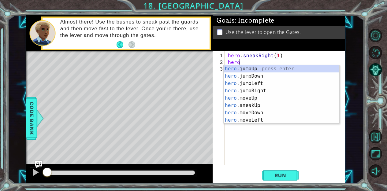
scroll to position [0, 4]
click at [266, 105] on div "hero .jumpUp press enter hero .jumpDown press enter hero .jumpLeft press enter …" at bounding box center [282, 101] width 116 height 73
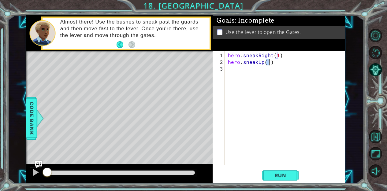
scroll to position [0, 2]
type textarea "hero.sneakUp(2)"
click at [276, 175] on span "Run" at bounding box center [280, 175] width 24 height 6
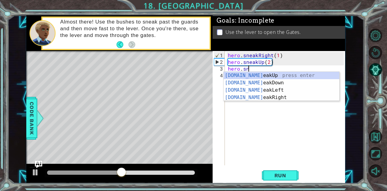
scroll to position [0, 1]
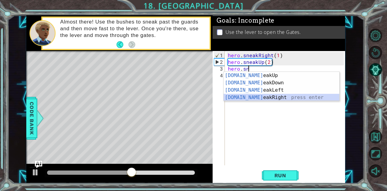
click at [273, 98] on div "[DOMAIN_NAME] eakUp press enter [DOMAIN_NAME] eakDown press enter [DOMAIN_NAME]…" at bounding box center [282, 94] width 116 height 44
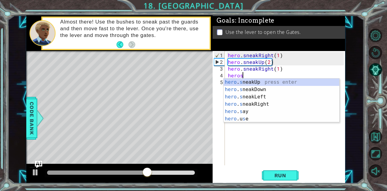
scroll to position [0, 4]
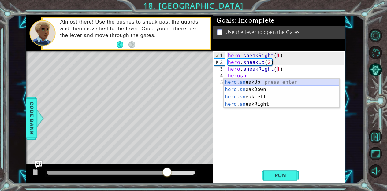
click at [276, 83] on div "hero . sn eakUp press enter hero . sn eakDown press enter hero . sn eakLeft pre…" at bounding box center [282, 101] width 116 height 44
type textarea "hero.sneakUp(1)"
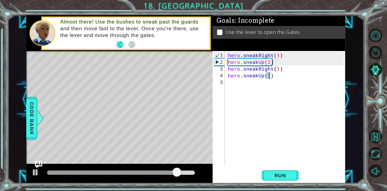
click at [283, 88] on div "hero . sneakRight ( 1 ) hero . sneakUp ( 2 ) hero . sneakRight ( 1 ) hero . sne…" at bounding box center [287, 116] width 120 height 128
click at [279, 177] on span "Run" at bounding box center [280, 175] width 24 height 6
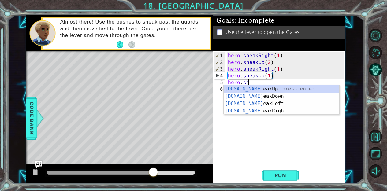
scroll to position [0, 1]
click at [267, 110] on div "[DOMAIN_NAME] eakUp press enter [DOMAIN_NAME] eakDown press enter [DOMAIN_NAME]…" at bounding box center [282, 107] width 116 height 44
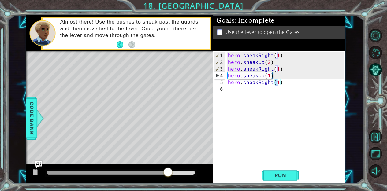
scroll to position [0, 3]
click at [280, 172] on button "Run" at bounding box center [280, 175] width 37 height 13
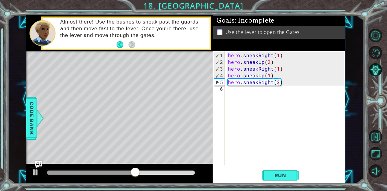
click at [277, 81] on div "hero . sneakRight ( 1 ) hero . sneakUp ( 2 ) hero . sneakRight ( 1 ) hero . sne…" at bounding box center [287, 116] width 120 height 128
type textarea "hero.sneakRight(1)"
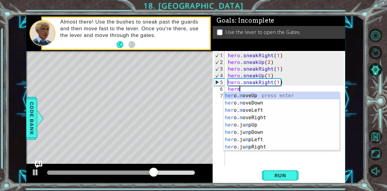
scroll to position [0, 1]
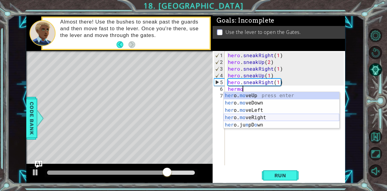
click at [272, 116] on div "her o. mo veUp press enter her o. mo veDown press enter her o. mo veLeft press …" at bounding box center [282, 117] width 116 height 51
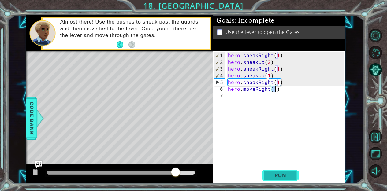
type textarea "hero.moveRight(1)"
click at [279, 178] on span "Run" at bounding box center [280, 175] width 24 height 6
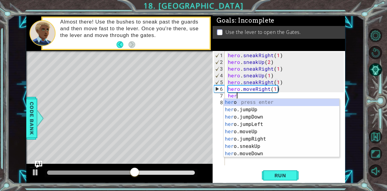
scroll to position [0, 0]
click at [264, 154] on div "hero press enter hero .jumpUp press enter hero .jumpDown press enter hero .jump…" at bounding box center [282, 135] width 116 height 73
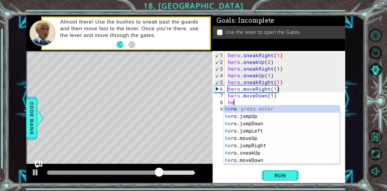
type textarea "hero.moveDown(1)hero"
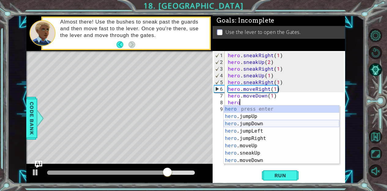
click at [271, 126] on div "hero press enter hero .jumpUp press enter hero .jumpDown press enter hero .jump…" at bounding box center [282, 142] width 116 height 73
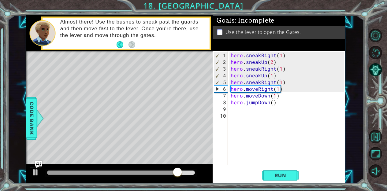
type textarea "j"
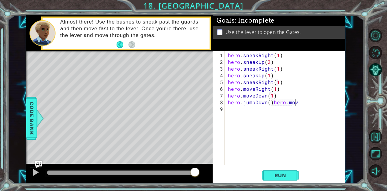
scroll to position [0, 4]
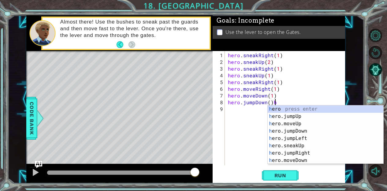
type textarea "hero.jumpDown()"
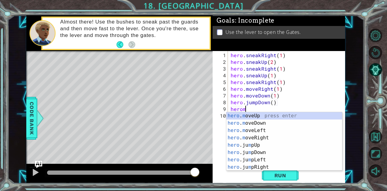
scroll to position [0, 1]
click at [271, 138] on div "hero . m oveUp press enter hero . m oveDown press enter hero . m oveLeft press …" at bounding box center [284, 148] width 116 height 73
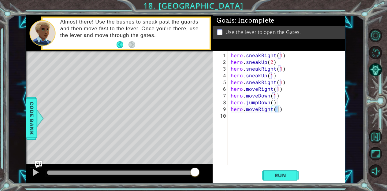
type textarea "hero.moveRight(2)"
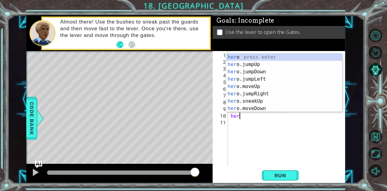
scroll to position [0, 0]
type textarea "hero"
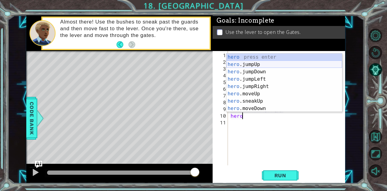
click at [287, 62] on div "hero press enter hero .jumpUp press enter hero .jumpDown press enter hero .jump…" at bounding box center [284, 90] width 116 height 73
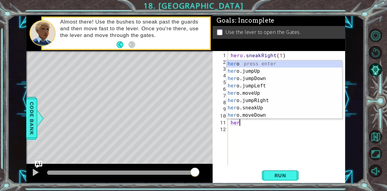
scroll to position [0, 0]
type textarea "h"
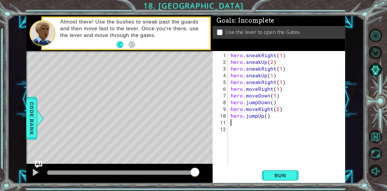
type textarea "hero.jumpUp()"
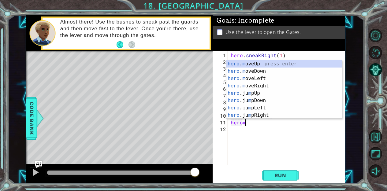
scroll to position [0, 1]
click at [291, 63] on div "hero . m oveUp press enter hero . m oveDown press enter hero . m oveLeft press …" at bounding box center [284, 96] width 116 height 73
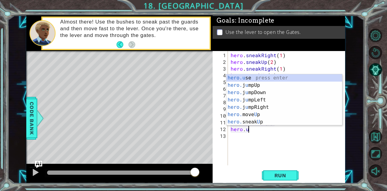
scroll to position [0, 3]
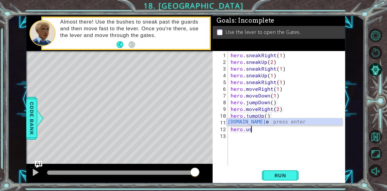
click at [271, 125] on div "hero . sneakRight ( 1 ) hero . sneakUp ( 2 ) hero . sneakRight ( 1 ) hero . sne…" at bounding box center [287, 116] width 117 height 128
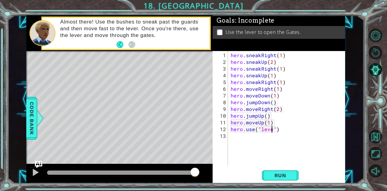
scroll to position [0, 2]
type textarea "hero.use("lever")"
click at [283, 179] on span "Run" at bounding box center [280, 175] width 24 height 6
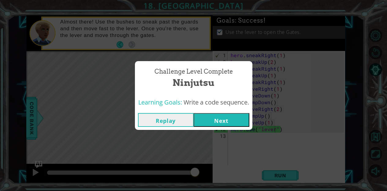
click at [229, 118] on button "Next" at bounding box center [222, 120] width 56 height 14
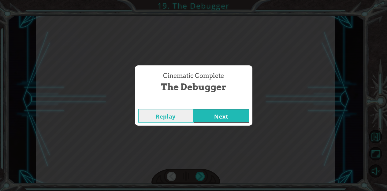
click at [234, 117] on button "Next" at bounding box center [222, 116] width 56 height 14
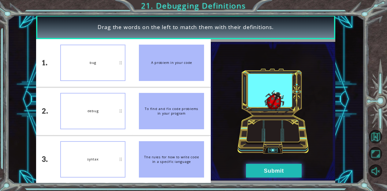
click at [283, 171] on button "Submit" at bounding box center [274, 171] width 56 height 14
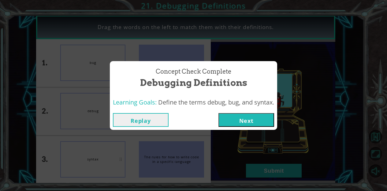
click at [257, 120] on button "Next" at bounding box center [246, 120] width 56 height 14
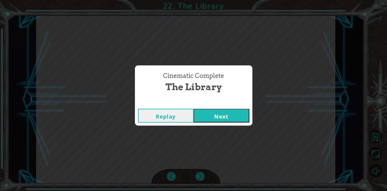
click at [245, 118] on button "Next" at bounding box center [222, 116] width 56 height 14
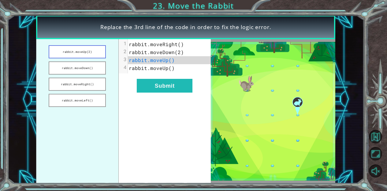
click at [77, 55] on button "rabbit.moveUp(2)" at bounding box center [77, 51] width 57 height 13
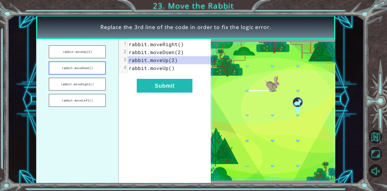
click at [78, 66] on button "rabbit.moveDown()" at bounding box center [77, 67] width 57 height 13
click at [95, 84] on button "rabbit.moveRight()" at bounding box center [77, 84] width 57 height 13
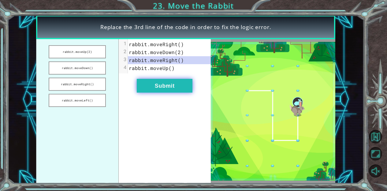
click at [146, 83] on button "Submit" at bounding box center [165, 86] width 56 height 14
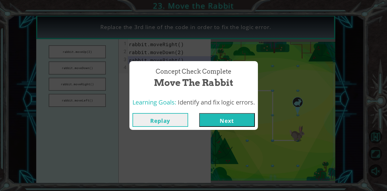
click at [226, 124] on button "Next" at bounding box center [227, 120] width 56 height 14
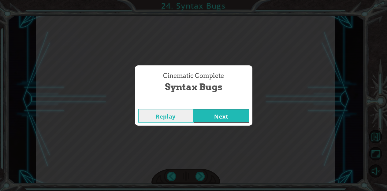
click at [239, 113] on button "Next" at bounding box center [222, 116] width 56 height 14
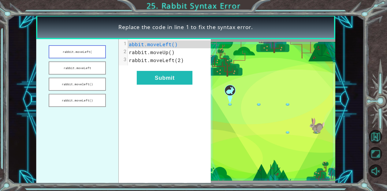
click at [88, 52] on button "rabbit.moveLeft(" at bounding box center [77, 51] width 57 height 13
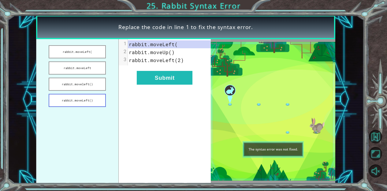
click at [94, 104] on button "rabbit.moveLeft()" at bounding box center [77, 100] width 57 height 13
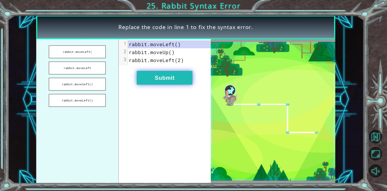
click at [176, 79] on button "Submit" at bounding box center [165, 78] width 56 height 14
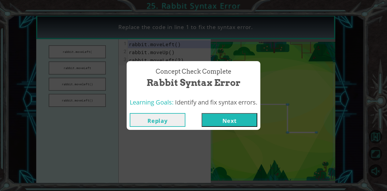
click at [222, 120] on button "Next" at bounding box center [230, 120] width 56 height 14
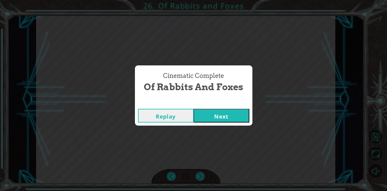
click at [226, 113] on button "Next" at bounding box center [222, 116] width 56 height 14
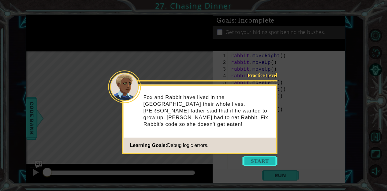
click at [258, 160] on button "Start" at bounding box center [259, 161] width 35 height 10
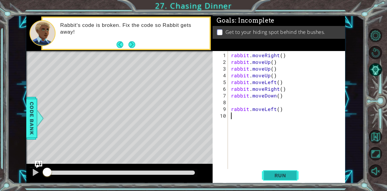
click at [273, 176] on span "Run" at bounding box center [280, 175] width 24 height 6
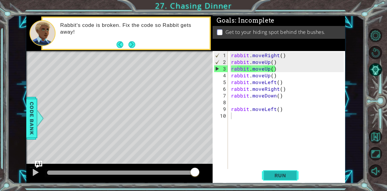
click at [276, 178] on span "Run" at bounding box center [280, 175] width 24 height 6
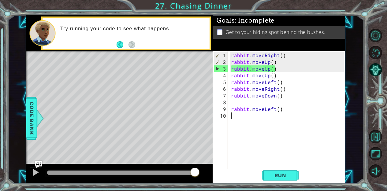
click at [276, 68] on div "rabbit . moveRight ( ) rabbit . moveUp ( ) rabbit . moveUp ( ) rabbit . moveUp …" at bounding box center [288, 119] width 117 height 135
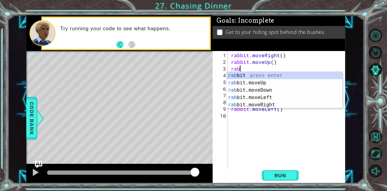
type textarea "r"
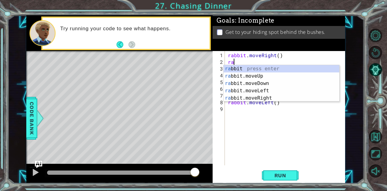
type textarea "r"
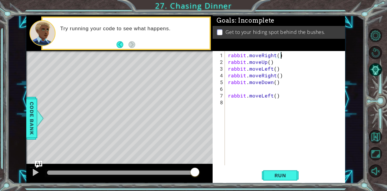
click at [277, 54] on div "rabbit . moveRight ( ) rabbit . moveUp ( ) rabbit . moveLeft ( ) rabbit . moveR…" at bounding box center [287, 116] width 120 height 128
click at [271, 61] on div "rabbit . moveRight ( 2 ) rabbit . moveUp ( ) rabbit . moveLeft ( ) rabbit . mov…" at bounding box center [287, 116] width 120 height 128
click at [275, 69] on div "rabbit . moveRight ( 2 ) rabbit . moveUp ( 2 ) rabbit . moveLeft ( ) rabbit . m…" at bounding box center [287, 116] width 120 height 128
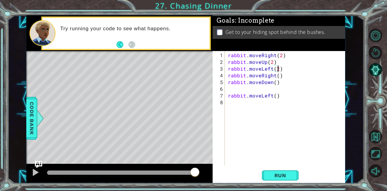
scroll to position [0, 3]
click at [282, 79] on div "rabbit . moveRight ( 2 ) rabbit . moveUp ( 2 ) rabbit . moveLeft ( 2 ) rabbit .…" at bounding box center [287, 116] width 120 height 128
click at [282, 76] on div "rabbit . moveRight ( 2 ) rabbit . moveUp ( 2 ) rabbit . moveLeft ( 2 ) rabbit .…" at bounding box center [287, 116] width 120 height 128
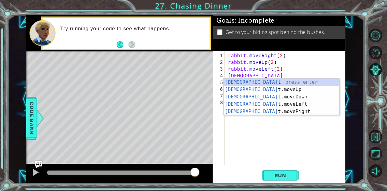
scroll to position [0, 0]
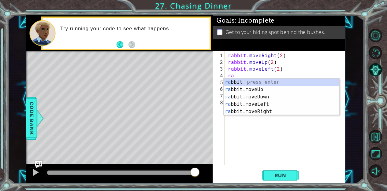
type textarea "r"
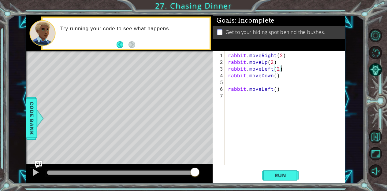
click at [275, 76] on div "rabbit . moveRight ( 2 ) rabbit . moveUp ( 2 ) rabbit . moveLeft ( 2 ) rabbit .…" at bounding box center [287, 116] width 120 height 128
type textarea "rabbit.moveDown()"
click at [276, 174] on span "Run" at bounding box center [280, 175] width 24 height 6
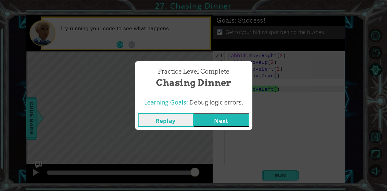
click at [227, 117] on button "Next" at bounding box center [222, 120] width 56 height 14
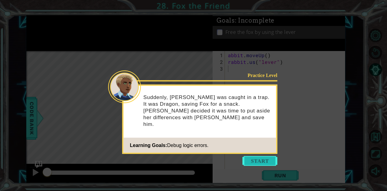
click at [254, 165] on button "Start" at bounding box center [259, 161] width 35 height 10
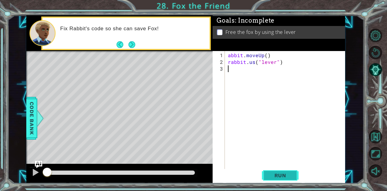
click at [279, 175] on span "Run" at bounding box center [280, 175] width 24 height 6
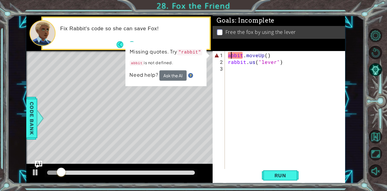
click at [230, 57] on div "abbit . moveUp ( ) rabbit . us ( "lever" )" at bounding box center [287, 119] width 120 height 135
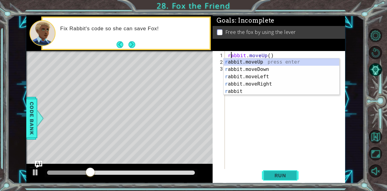
type textarea "rabbit.moveUp()"
click at [281, 180] on button "Run" at bounding box center [280, 175] width 37 height 13
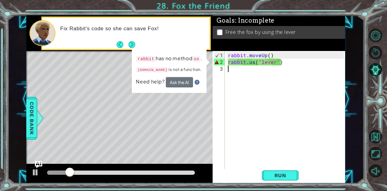
click at [255, 67] on div "rabbit . moveUp ( ) rabbit . us ( "lever" )" at bounding box center [287, 119] width 120 height 135
click at [255, 66] on div "rabbit . moveUp ( ) rabbit . us ( "lever" )" at bounding box center [287, 119] width 120 height 135
click at [255, 61] on div "rabbit . moveUp ( ) rabbit . us ( "lever" )" at bounding box center [287, 119] width 120 height 135
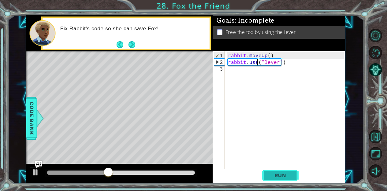
type textarea "rabbit.use("lever")"
click at [284, 179] on button "Run" at bounding box center [280, 175] width 37 height 13
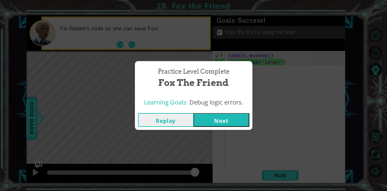
click at [229, 119] on button "Next" at bounding box center [222, 120] width 56 height 14
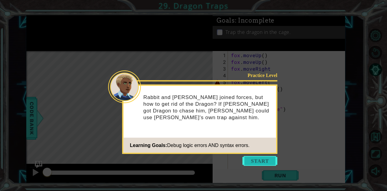
click at [258, 160] on button "Start" at bounding box center [259, 161] width 35 height 10
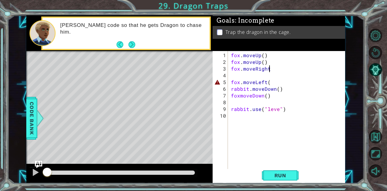
click at [271, 71] on div "fox . moveUp ( ) fox . moveUp ( ) fox . moveRight fox . moveLeft ( rabbit . mov…" at bounding box center [288, 119] width 117 height 135
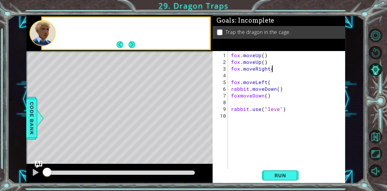
scroll to position [0, 2]
click at [276, 82] on div "fox . moveUp ( ) fox . moveUp ( ) fox . moveRight ( ) fox . moveLeft ( rabbit .…" at bounding box center [288, 119] width 117 height 135
click at [252, 97] on div "fox . moveUp ( ) fox . moveUp ( ) fox . moveRight ( ) fox . moveLeft ( ) rabbit…" at bounding box center [288, 119] width 117 height 135
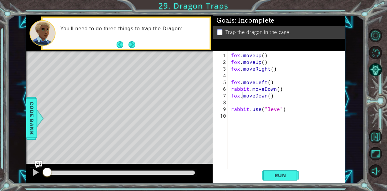
scroll to position [0, 1]
click at [278, 111] on div "fox . moveUp ( ) fox . moveUp ( ) fox . moveRight ( ) fox . moveLeft ( ) rabbit…" at bounding box center [288, 119] width 117 height 135
click at [283, 176] on span "Run" at bounding box center [280, 175] width 24 height 6
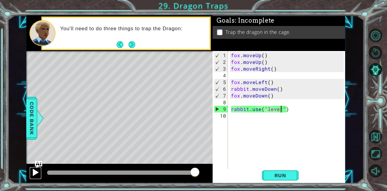
click at [36, 176] on div at bounding box center [35, 172] width 8 height 8
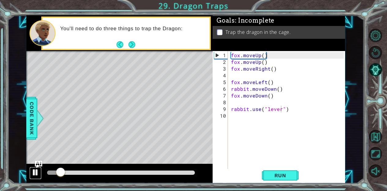
click at [36, 176] on div at bounding box center [35, 172] width 8 height 8
click at [281, 91] on div "fox . moveUp ( ) fox . moveUp ( ) fox . moveRight ( ) fox . moveLeft ( ) rabbit…" at bounding box center [288, 119] width 117 height 135
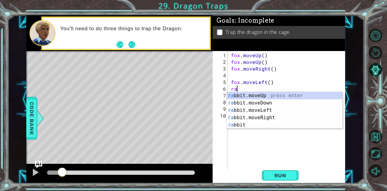
scroll to position [0, 0]
type textarea "r"
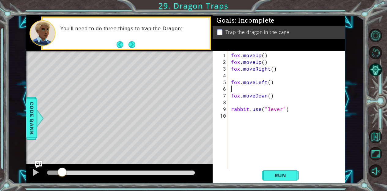
type textarea "fox.moveLeft()"
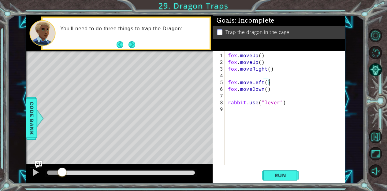
click at [244, 79] on div "fox . moveUp ( ) fox . moveUp ( ) fox . moveRight ( ) fox . moveLeft ( ) fox . …" at bounding box center [287, 116] width 120 height 128
click at [243, 76] on div "fox . moveUp ( ) fox . moveUp ( ) fox . moveRight ( ) fox . moveLeft ( ) fox . …" at bounding box center [287, 116] width 120 height 128
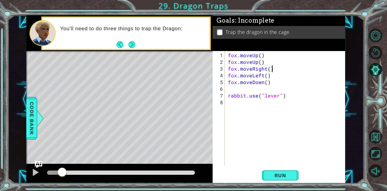
click at [228, 92] on div "fox . moveUp ( ) fox . moveUp ( ) fox . moveRight ( ) fox . moveLeft ( ) fox . …" at bounding box center [287, 116] width 120 height 128
type textarea "rabbit.use("lever")"
click at [229, 89] on div "fox . moveUp ( ) fox . moveUp ( ) fox . moveRight ( ) fox . moveLeft ( ) fox . …" at bounding box center [287, 116] width 120 height 128
click at [259, 63] on div "fox . moveUp ( ) fox . moveUp ( ) fox . moveRight ( ) fox . moveLeft ( ) fox . …" at bounding box center [287, 116] width 120 height 128
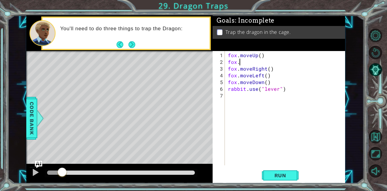
type textarea "f"
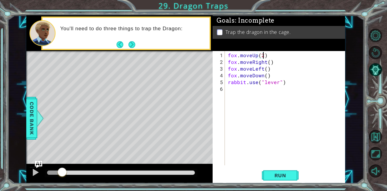
scroll to position [0, 2]
click at [266, 77] on div "fox . moveUp ( 2 ) fox . moveRight ( ) fox . moveLeft ( ) fox . moveDown ( ) ra…" at bounding box center [287, 116] width 120 height 128
type textarea "fox.moveDown(2)"
click at [287, 173] on span "Run" at bounding box center [280, 175] width 24 height 6
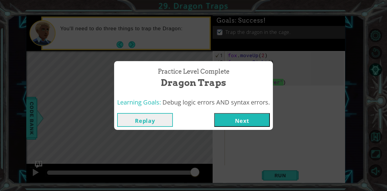
click at [247, 119] on button "Next" at bounding box center [242, 120] width 56 height 14
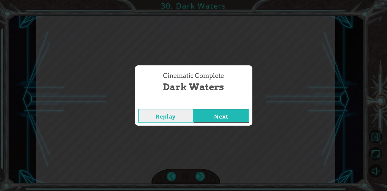
click at [230, 119] on button "Next" at bounding box center [222, 116] width 56 height 14
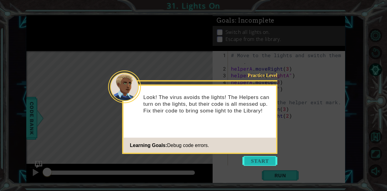
click at [258, 159] on button "Start" at bounding box center [259, 161] width 35 height 10
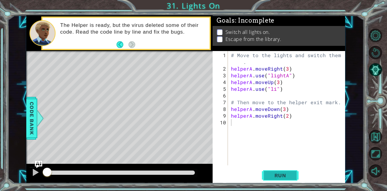
click at [278, 176] on span "Run" at bounding box center [280, 175] width 24 height 6
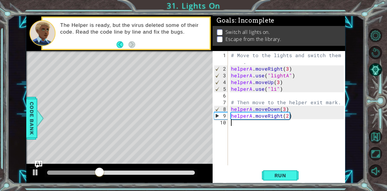
click at [276, 90] on div "# Move to the lights and switch them on . helperA . moveRight ( 3 ) helperA . u…" at bounding box center [288, 119] width 117 height 135
click at [301, 91] on div "# Move to the lights and switch them on . helperA . moveRight ( 3 ) helperA . u…" at bounding box center [288, 119] width 117 height 135
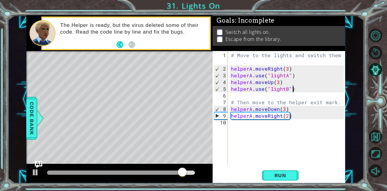
click at [285, 109] on div "# Move to the lights and switch them on . helperA . moveRight ( 3 ) helperA . u…" at bounding box center [288, 119] width 117 height 135
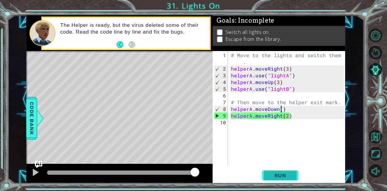
type textarea "helperA.moveDown()"
click at [275, 175] on span "Run" at bounding box center [280, 175] width 24 height 6
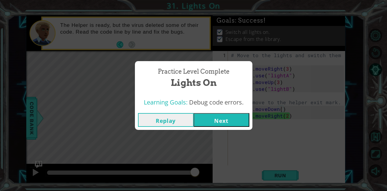
click at [219, 126] on button "Next" at bounding box center [222, 120] width 56 height 14
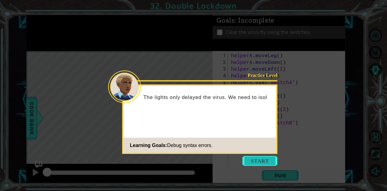
click at [261, 161] on button "Start" at bounding box center [259, 161] width 35 height 10
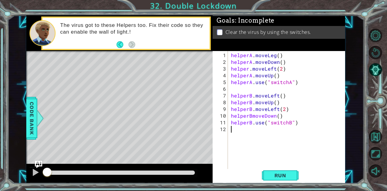
click at [277, 56] on div "helperA . moveLeg ( ) helperA . moveDown ( ) helper . moveLeft ( 2 ) helperA . …" at bounding box center [288, 119] width 117 height 135
click at [276, 55] on div "helperA . moveLeg ( ) helperA . moveDown ( ) helper . moveLeft ( 2 ) helperA . …" at bounding box center [288, 119] width 117 height 135
click at [281, 69] on div "helperA . moveLeft ( ) helperA . moveDown ( ) helper . moveLeft ( 2 ) helperA .…" at bounding box center [288, 119] width 117 height 135
click at [252, 117] on div "helperA . moveLeft ( ) helperA . moveDown ( ) helper . moveLeft ( 2 ) helperA .…" at bounding box center [288, 119] width 117 height 135
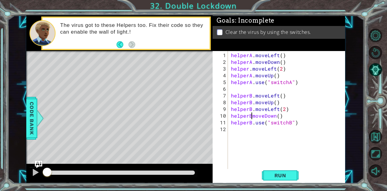
scroll to position [0, 2]
click at [280, 176] on span "Run" at bounding box center [280, 175] width 24 height 6
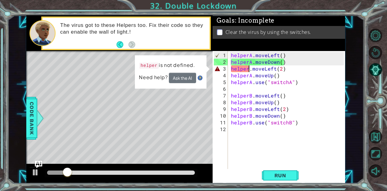
click at [250, 70] on div "helperA . moveLeft ( ) helperA . moveDown ( ) helper . moveLeft ( 2 ) helperA .…" at bounding box center [288, 119] width 117 height 135
type textarea "helperA.moveLeft(2)"
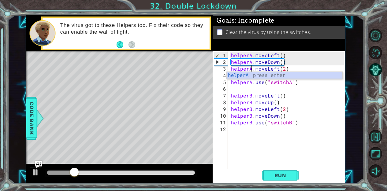
scroll to position [0, 1]
click at [262, 143] on div "helperA . moveLeft ( ) helperA . moveDown ( ) helperA . moveLeft ( 2 ) helperA …" at bounding box center [288, 119] width 117 height 135
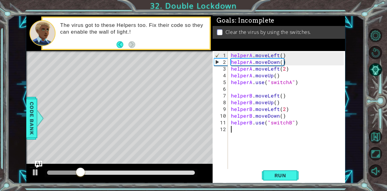
scroll to position [0, 0]
click at [279, 174] on span "Run" at bounding box center [280, 175] width 24 height 6
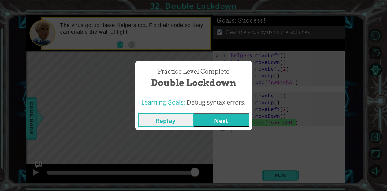
click at [231, 125] on button "Next" at bounding box center [222, 120] width 56 height 14
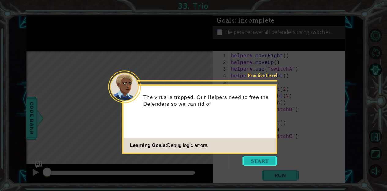
click at [255, 162] on button "Start" at bounding box center [259, 161] width 35 height 10
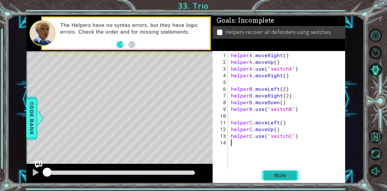
click at [283, 176] on span "Run" at bounding box center [280, 175] width 24 height 6
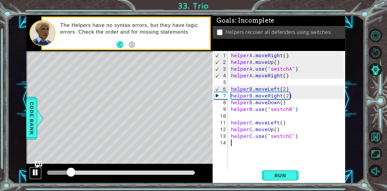
click at [37, 174] on div at bounding box center [35, 172] width 8 height 8
drag, startPoint x: 232, startPoint y: 69, endPoint x: 312, endPoint y: 69, distance: 80.1
click at [312, 69] on div "helperA . moveRight ( ) helperA . moveUp ( ) helperA . use ( "switchA" ) helper…" at bounding box center [288, 119] width 117 height 135
type textarea "helperA.use("switchA")"
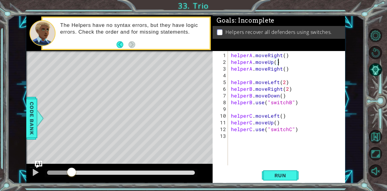
click at [288, 71] on div "helperA . moveRight ( ) helperA . moveUp ( ) helperA . moveRight ( ) helperB . …" at bounding box center [288, 116] width 117 height 128
type textarea "helperA.moveRight()"
paste textarea "helperA.use("switchA")"
type textarea "helperA.use("switchA")"
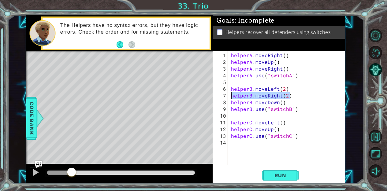
drag, startPoint x: 291, startPoint y: 96, endPoint x: 230, endPoint y: 96, distance: 60.2
click at [230, 96] on div "helperA . moveRight ( ) helperA . moveUp ( ) helperA . moveRight ( ) helperA . …" at bounding box center [288, 116] width 117 height 128
type textarea "helperB.moveRight(2)"
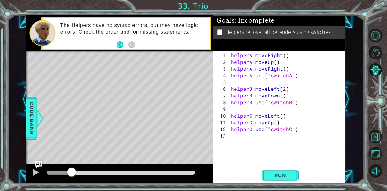
click at [291, 97] on div "helperA . moveRight ( ) helperA . moveUp ( ) helperA . moveRight ( ) helperA . …" at bounding box center [288, 116] width 117 height 128
type textarea "helperB.moveDown()"
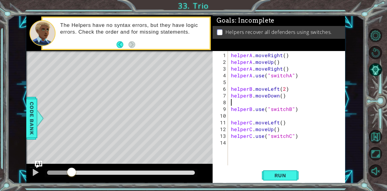
paste textarea "helperB.moveRight(2)"
click at [286, 131] on div "helperA . moveRight ( ) helperA . moveUp ( ) helperA . moveRight ( ) helperA . …" at bounding box center [288, 116] width 117 height 128
type textarea "helperC.moveUp()"
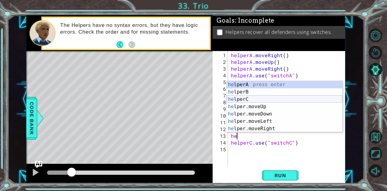
click at [279, 96] on div "he lperA press enter he lperB press enter he lperC press enter he lper.moveUp p…" at bounding box center [285, 114] width 116 height 66
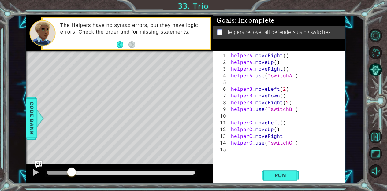
scroll to position [0, 3]
click at [288, 179] on button "Run" at bounding box center [280, 175] width 37 height 13
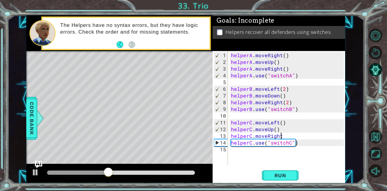
click at [282, 136] on div "helperA . moveRight ( ) helperA . moveUp ( ) helperA . moveRight ( ) helperA . …" at bounding box center [288, 116] width 117 height 128
type textarea "helperC.moveRight()"
click at [278, 175] on span "Run" at bounding box center [280, 175] width 24 height 6
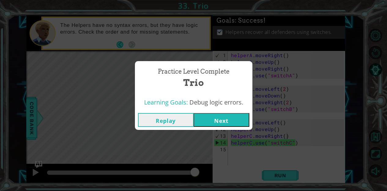
click at [232, 120] on button "Next" at bounding box center [222, 120] width 56 height 14
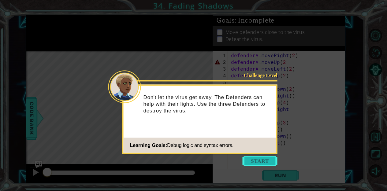
click at [250, 157] on button "Start" at bounding box center [259, 161] width 35 height 10
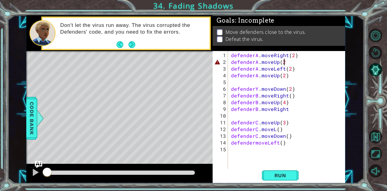
click at [287, 63] on div "defenderA . moveRight ( 2 ) defenderA . moveUp ( 2 defenderA . moveLeft ( 2 ) d…" at bounding box center [288, 119] width 117 height 135
type textarea "defenderA.moveUp(2)"
click at [283, 79] on div "defenderA . moveRight ( 2 ) defenderA . moveUp ( 2 ) defenderA . moveLeft ( 2 )…" at bounding box center [288, 119] width 117 height 135
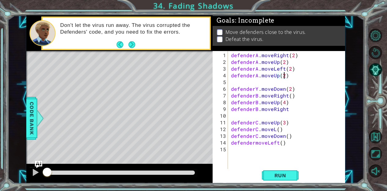
click at [283, 74] on div "defenderA . moveRight ( 2 ) defenderA . moveUp ( 2 ) defenderA . moveLeft ( 2 )…" at bounding box center [288, 119] width 117 height 135
click at [306, 95] on div "defenderA . moveRight ( 2 ) defenderA . moveUp ( 2 ) defenderA . moveLeft ( 2 )…" at bounding box center [288, 119] width 117 height 135
click at [259, 88] on div "defenderA . moveRight ( 2 ) defenderA . moveUp ( 2 ) defenderA . moveLeft ( 2 )…" at bounding box center [288, 119] width 117 height 135
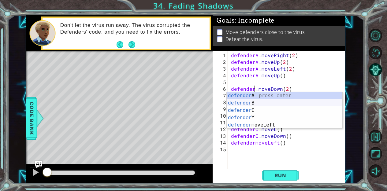
click at [267, 102] on div "defender A press enter defender B press enter defender C press enter defender Y…" at bounding box center [285, 117] width 116 height 51
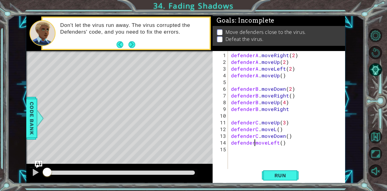
click at [254, 145] on div "defenderA . moveRight ( 2 ) defenderA . moveUp ( 2 ) defenderA . moveLeft ( 2 )…" at bounding box center [288, 119] width 117 height 135
click at [301, 131] on div "defenderA . moveRight ( 2 ) defenderA . moveUp ( 2 ) defenderA . moveLeft ( 2 )…" at bounding box center [288, 119] width 117 height 135
click at [290, 109] on div "defenderA . moveRight ( 2 ) defenderA . moveUp ( 2 ) defenderA . moveLeft ( 2 )…" at bounding box center [288, 119] width 117 height 135
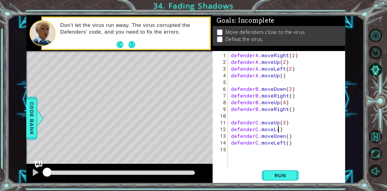
click at [277, 131] on div "defenderA . moveRight ( 2 ) defenderA . moveUp ( 2 ) defenderA . moveLeft ( 2 )…" at bounding box center [288, 119] width 117 height 135
click at [275, 131] on div "defenderA . moveRight ( 2 ) defenderA . moveUp ( 2 ) defenderA . moveLeft ( 2 )…" at bounding box center [288, 119] width 117 height 135
type textarea "defenderC.moveLeft()"
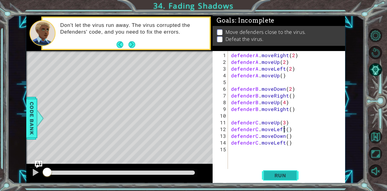
click at [290, 174] on span "Run" at bounding box center [280, 175] width 24 height 6
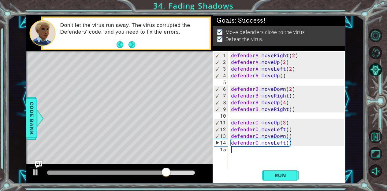
click at [291, 150] on div "defenderA . moveRight ( 2 ) defenderA . moveUp ( 2 ) defenderA . moveLeft ( 2 )…" at bounding box center [288, 119] width 117 height 135
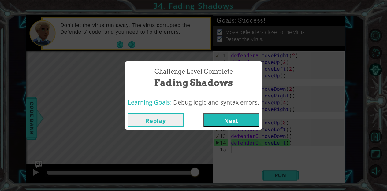
click at [243, 121] on button "Next" at bounding box center [231, 120] width 56 height 14
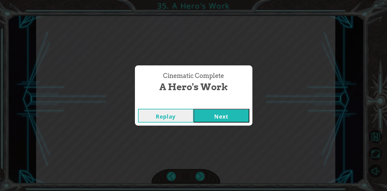
click at [221, 113] on button "Next" at bounding box center [222, 116] width 56 height 14
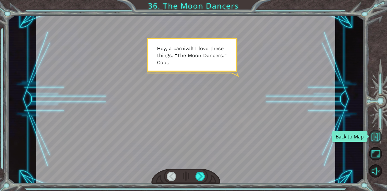
click at [374, 139] on button "Back to Map" at bounding box center [375, 136] width 13 height 13
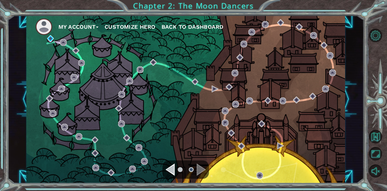
click at [83, 28] on button "My Account" at bounding box center [78, 26] width 40 height 9
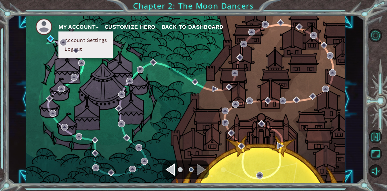
click at [97, 40] on button "Account Settings" at bounding box center [86, 40] width 46 height 7
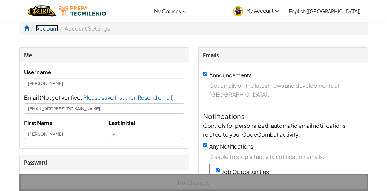
click at [48, 30] on link "Account" at bounding box center [47, 28] width 22 height 7
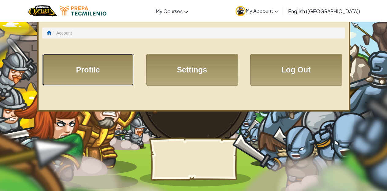
click at [100, 74] on link "Profile" at bounding box center [88, 70] width 92 height 32
